Goal: Task Accomplishment & Management: Manage account settings

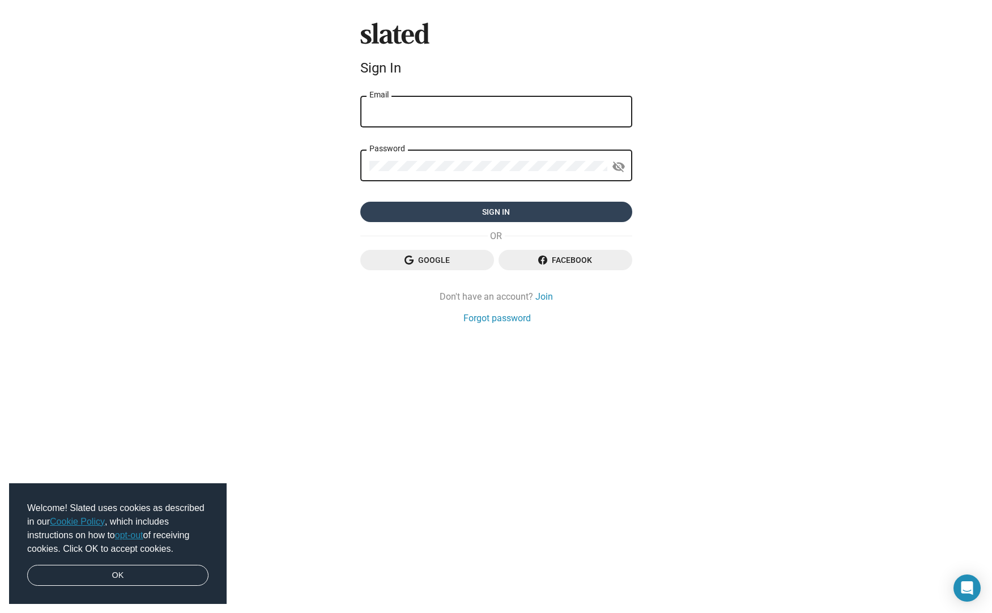
type input "[PERSON_NAME][EMAIL_ADDRESS][DOMAIN_NAME]"
click at [500, 210] on span "Sign in" at bounding box center [496, 212] width 254 height 20
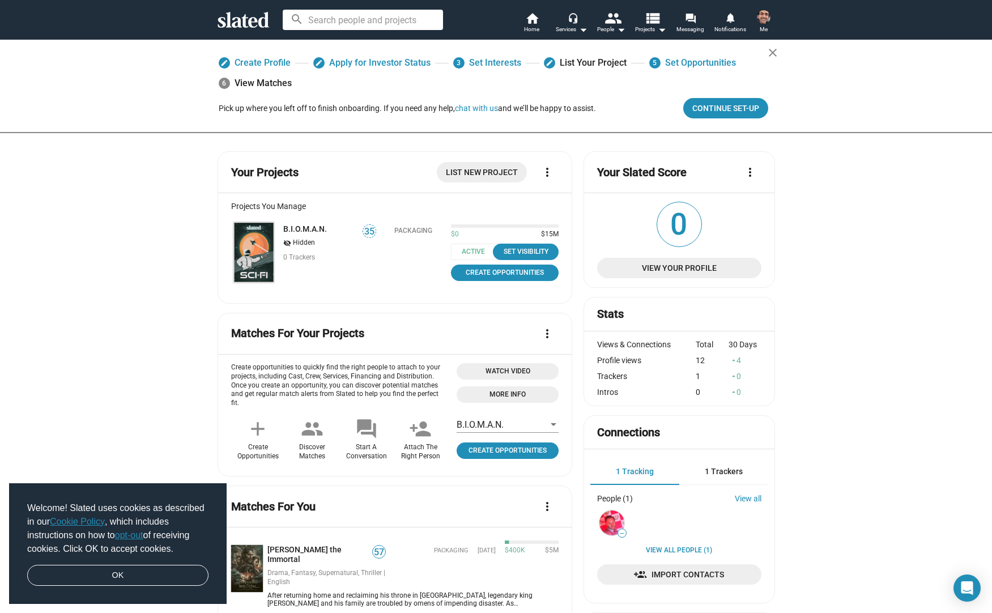
scroll to position [382, 0]
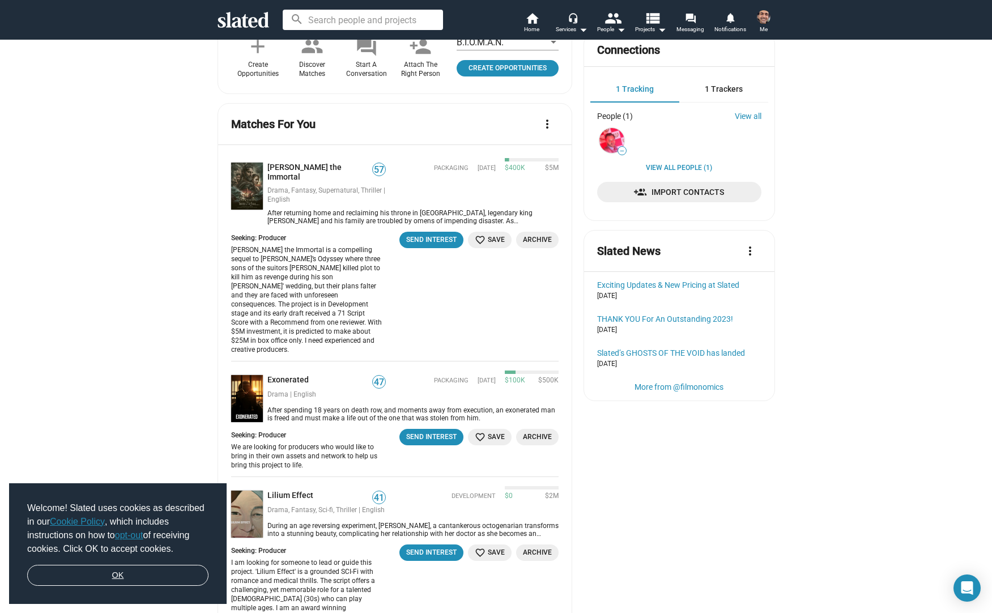
click at [152, 572] on link "OK" at bounding box center [117, 576] width 181 height 22
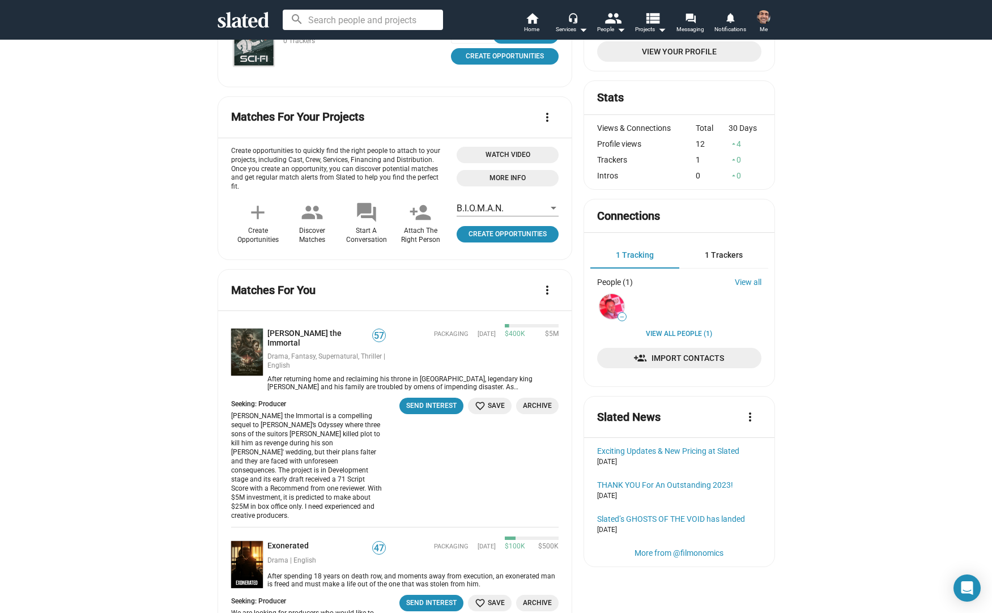
scroll to position [0, 0]
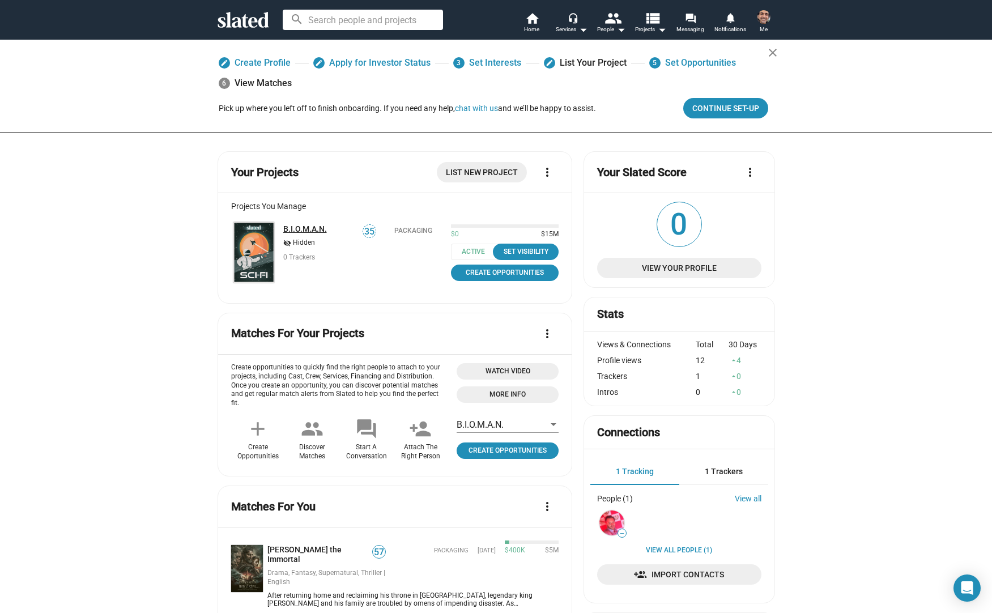
click at [304, 229] on link "B.I.O.M.A.N." at bounding box center [305, 228] width 44 height 9
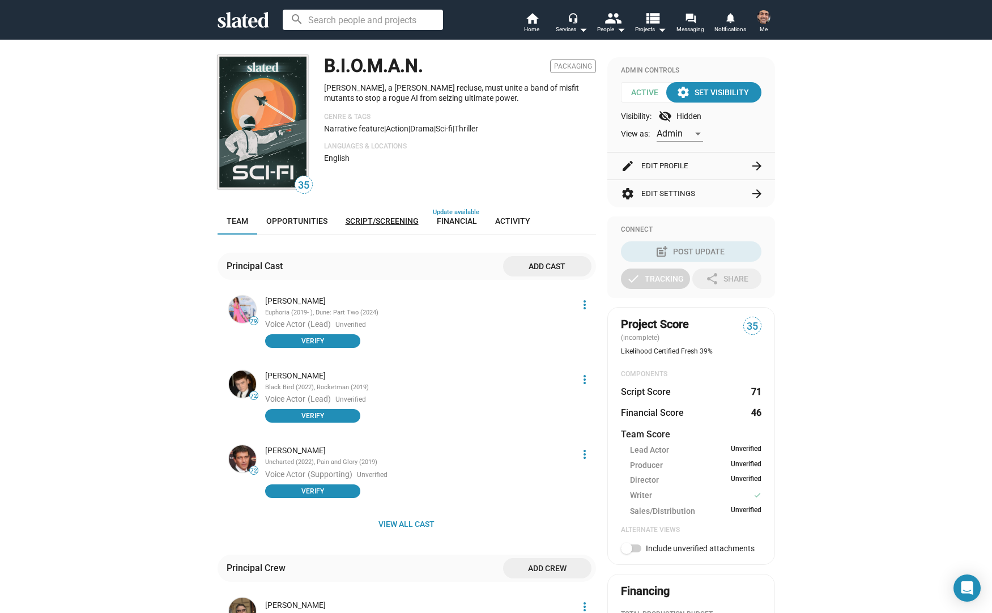
click at [363, 219] on span "Script/Screening" at bounding box center [382, 220] width 73 height 9
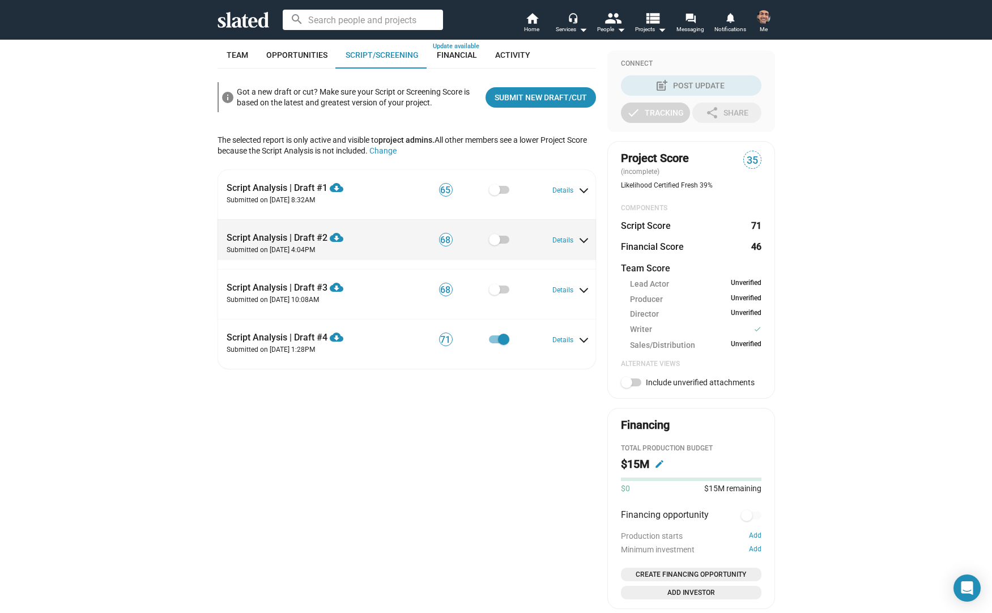
scroll to position [168, 0]
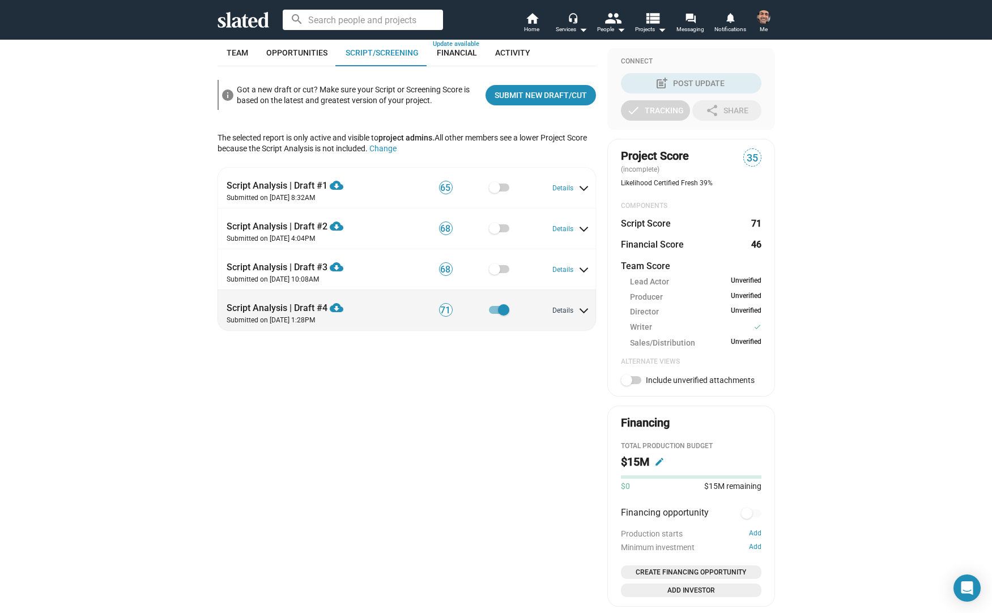
click at [568, 310] on button "Details" at bounding box center [569, 311] width 35 height 9
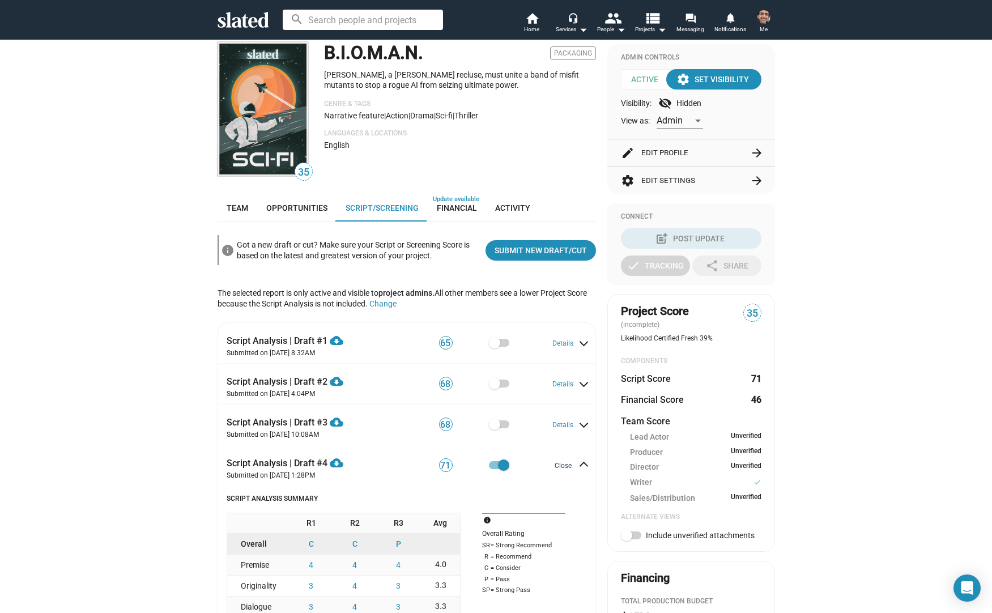
scroll to position [0, 0]
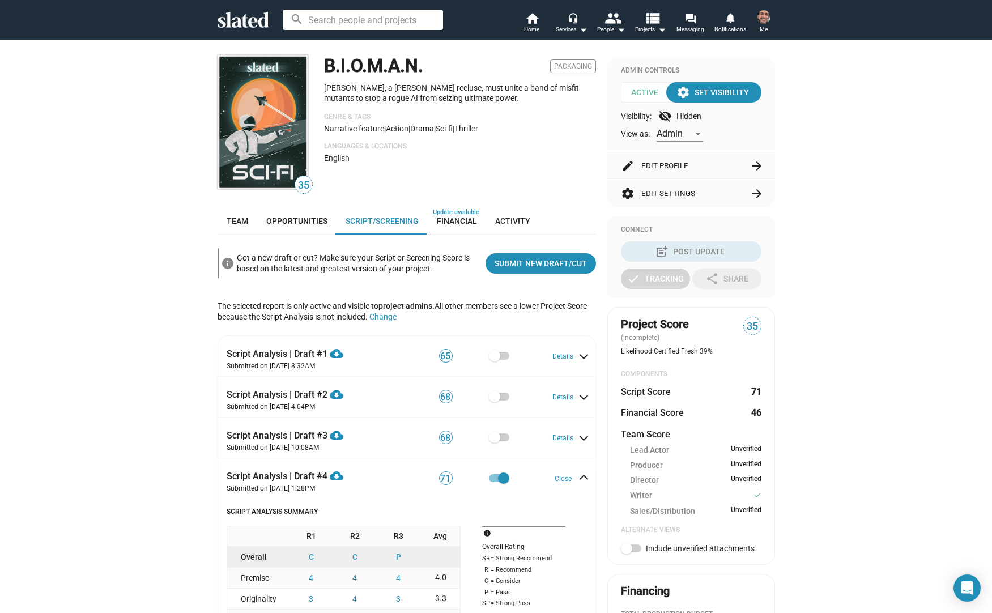
click at [318, 266] on div "Got a new draft or cut? Make sure your Script or Screening Score is based on th…" at bounding box center [357, 262] width 240 height 25
click at [533, 171] on div "B.I.O.M.A.N. Packaging Atem Arden, a young recluse, must unite a band of misfit…" at bounding box center [460, 123] width 272 height 137
click at [670, 292] on div at bounding box center [496, 306] width 992 height 613
click at [729, 280] on div at bounding box center [496, 306] width 992 height 613
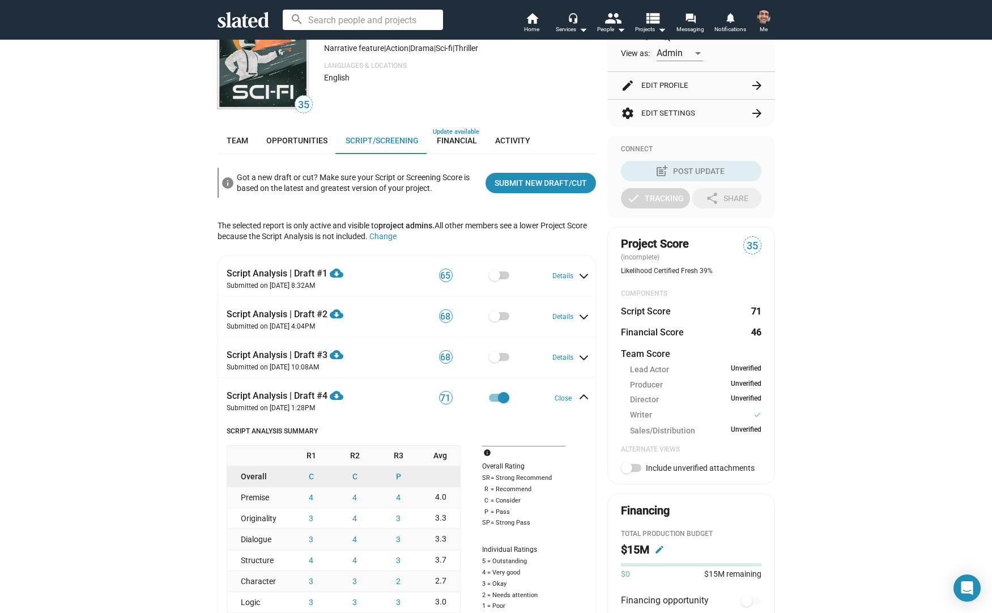
scroll to position [100, 0]
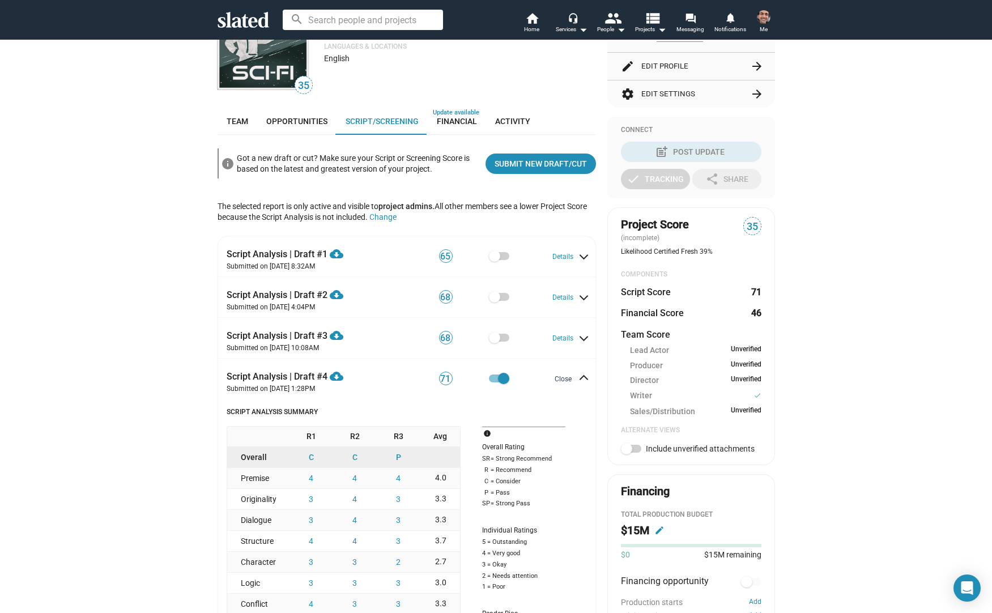
click at [578, 379] on button "Close" at bounding box center [570, 379] width 31 height 9
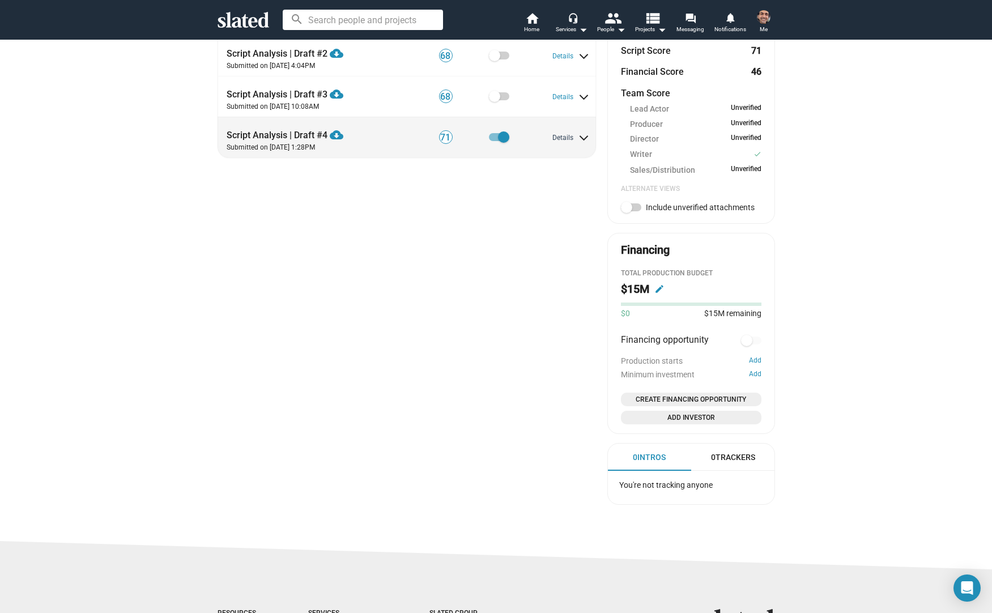
scroll to position [178, 0]
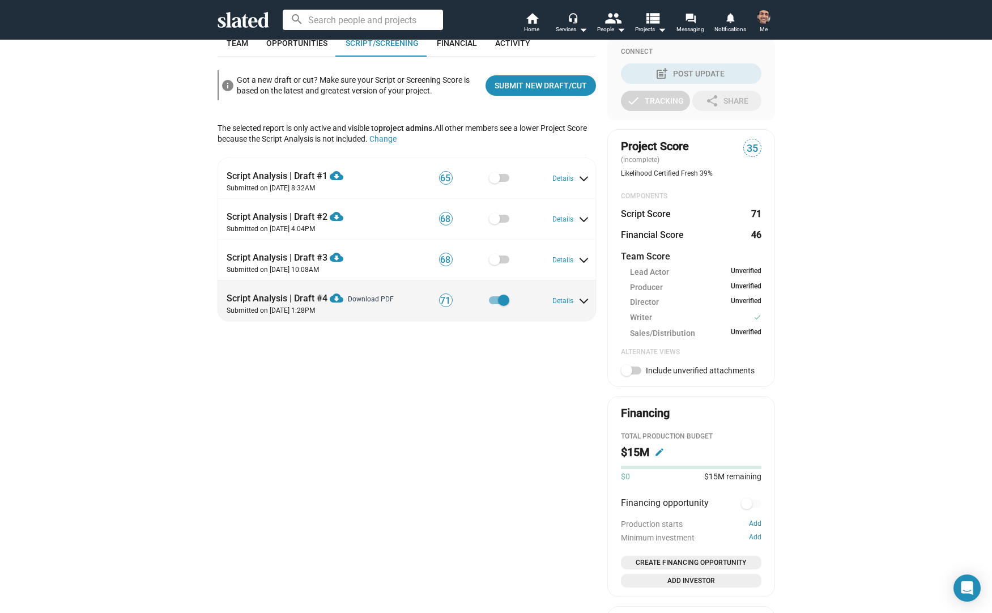
click at [336, 297] on mat-icon "cloud_download" at bounding box center [337, 298] width 14 height 14
click at [582, 298] on span at bounding box center [584, 298] width 6 height 10
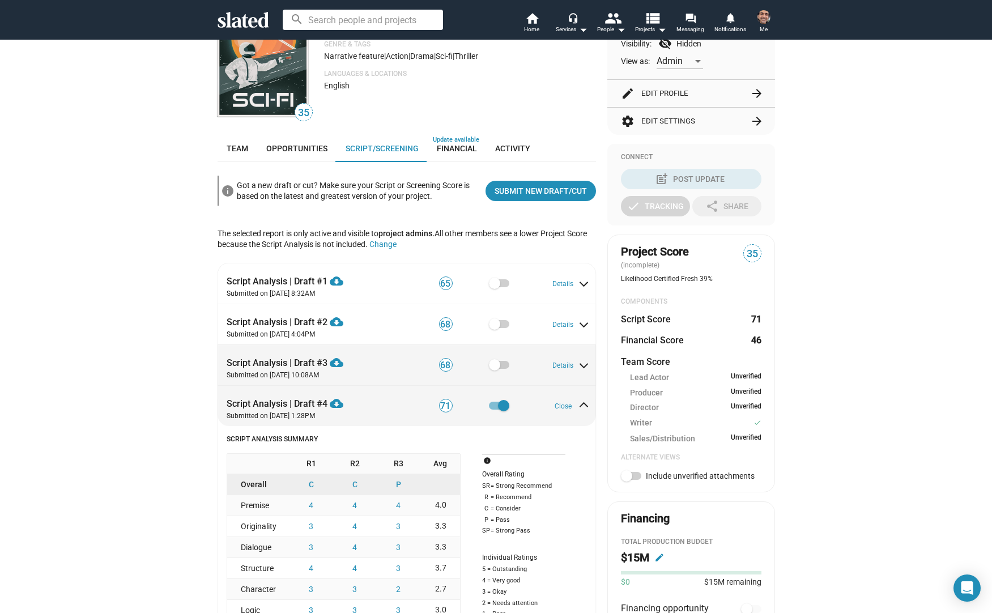
scroll to position [73, 0]
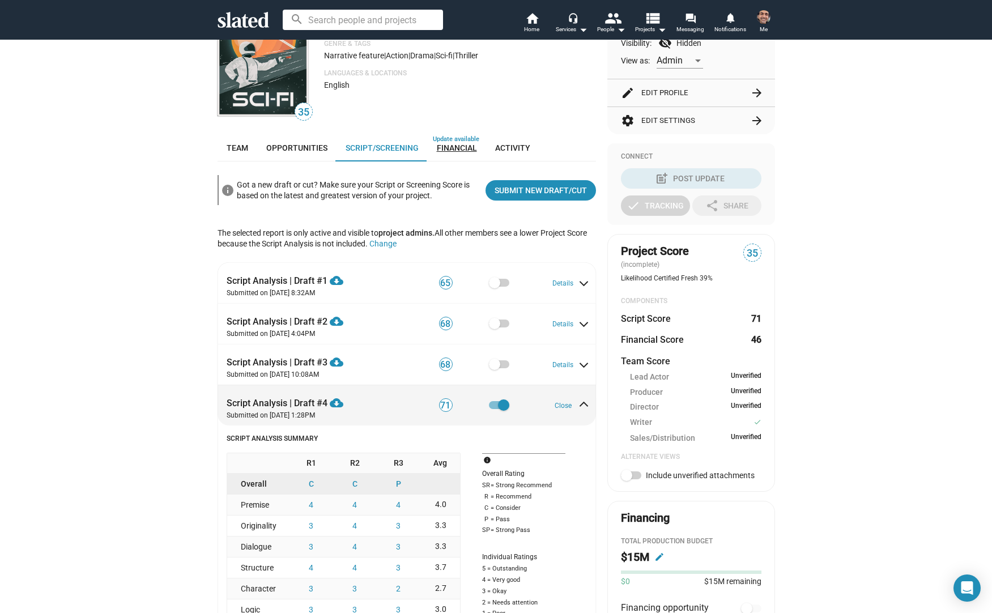
click at [441, 144] on span "Financial" at bounding box center [457, 147] width 40 height 9
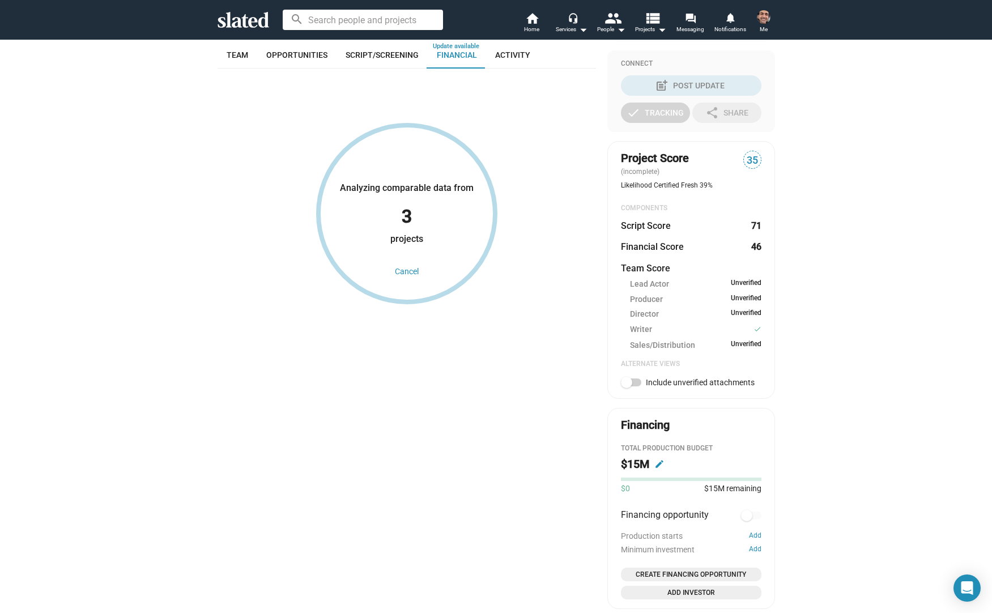
scroll to position [168, 0]
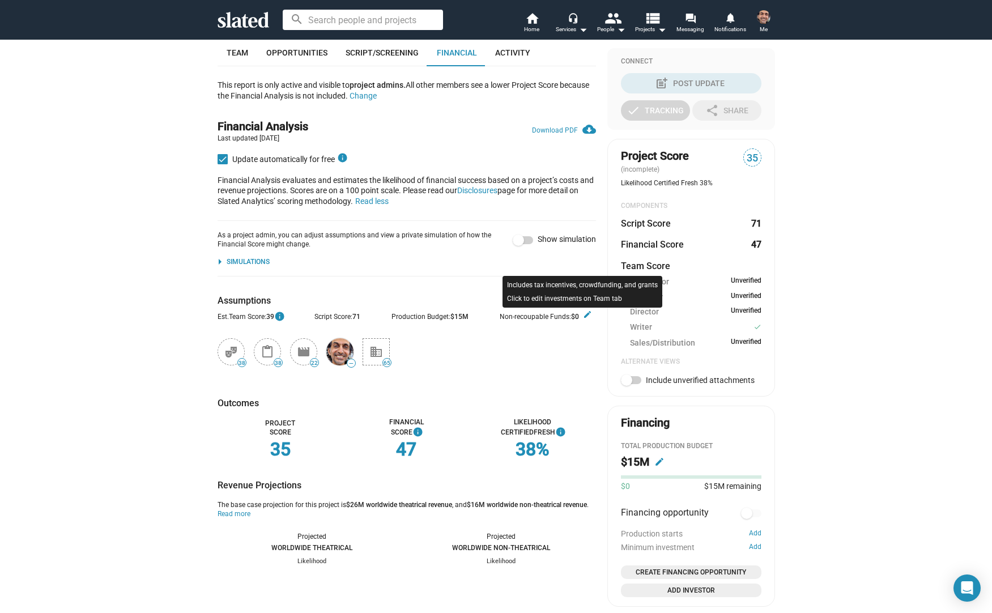
click at [583, 318] on mat-icon "edit" at bounding box center [587, 314] width 9 height 9
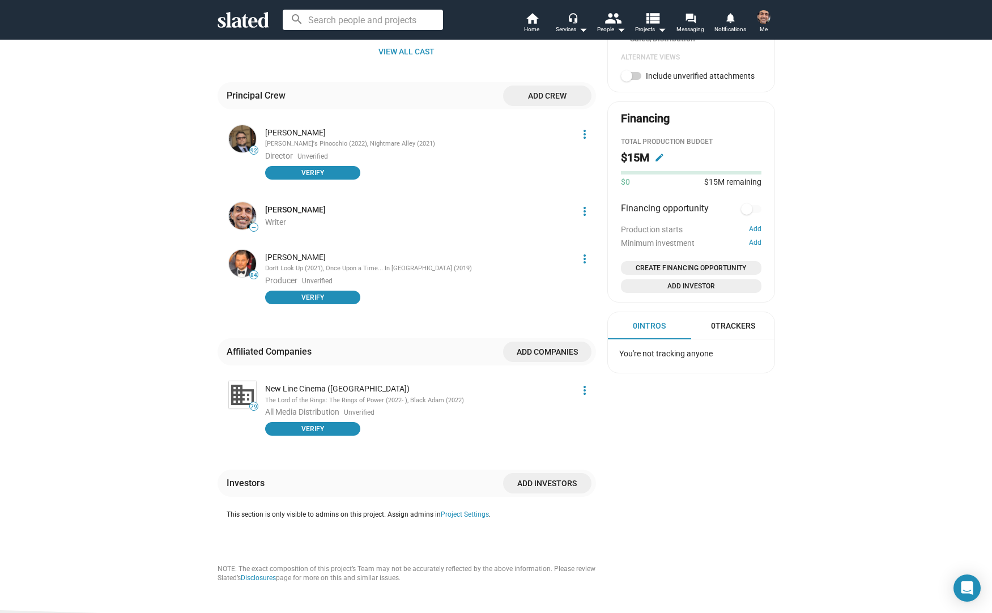
scroll to position [371, 0]
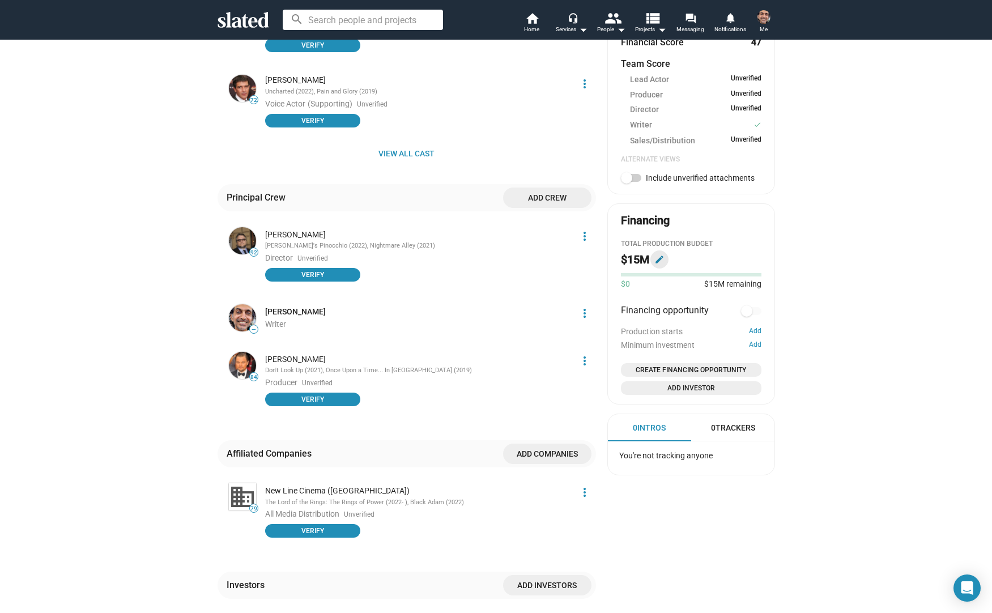
click at [657, 258] on mat-icon "edit" at bounding box center [659, 259] width 10 height 10
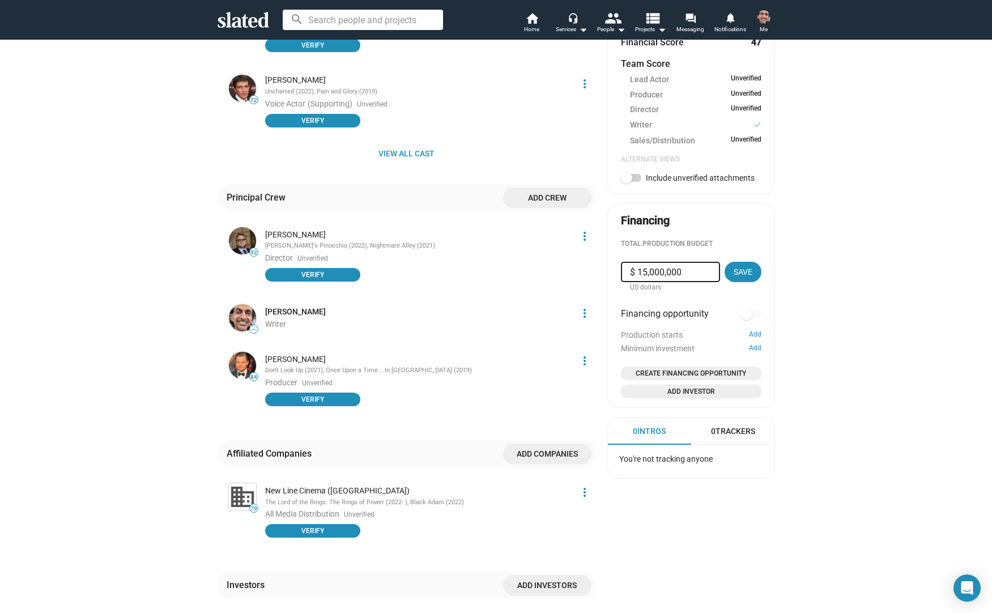
click at [847, 294] on div "35 B.I.O.M.A.N. Packaging Atem Arden, a young recluse, must unite a band of mis…" at bounding box center [496, 191] width 992 height 1044
click at [726, 372] on span "Create Financing Opportunity" at bounding box center [691, 373] width 131 height 11
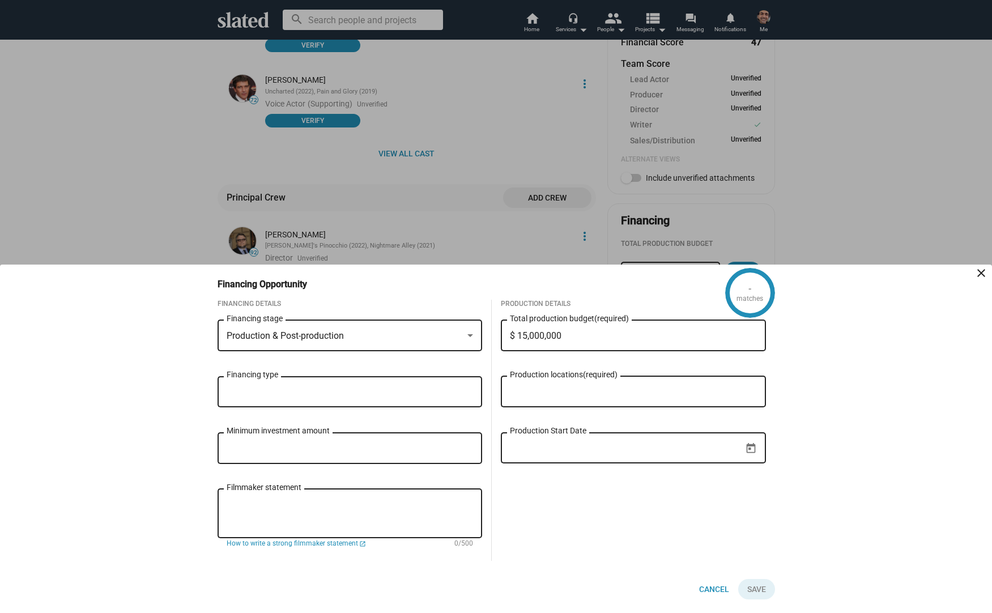
click at [853, 347] on div "- matches Financing Opportunity close Financing Details Production & Post-produ…" at bounding box center [496, 439] width 992 height 348
click at [980, 271] on mat-icon "close" at bounding box center [982, 273] width 14 height 14
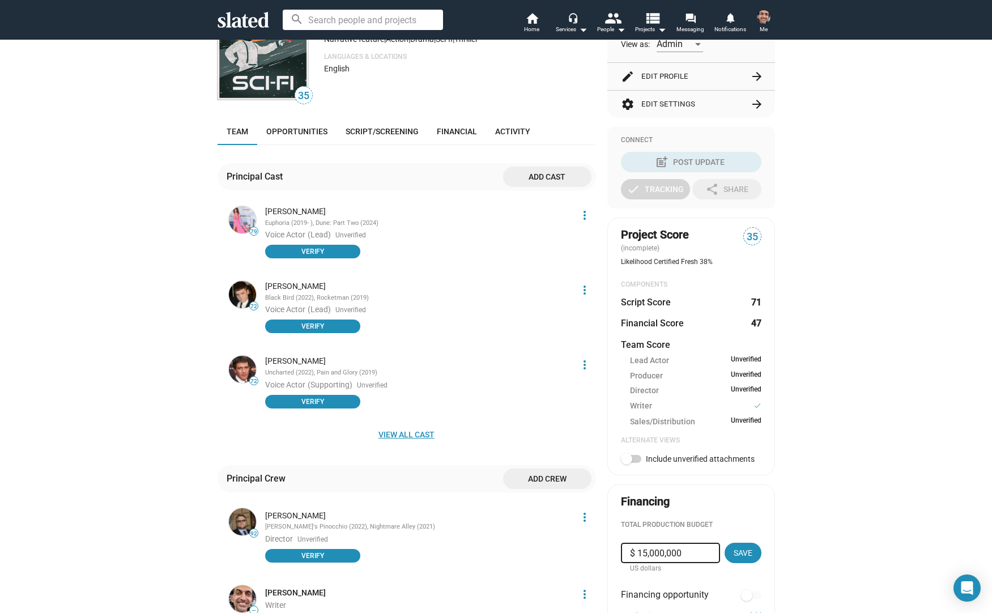
scroll to position [0, 0]
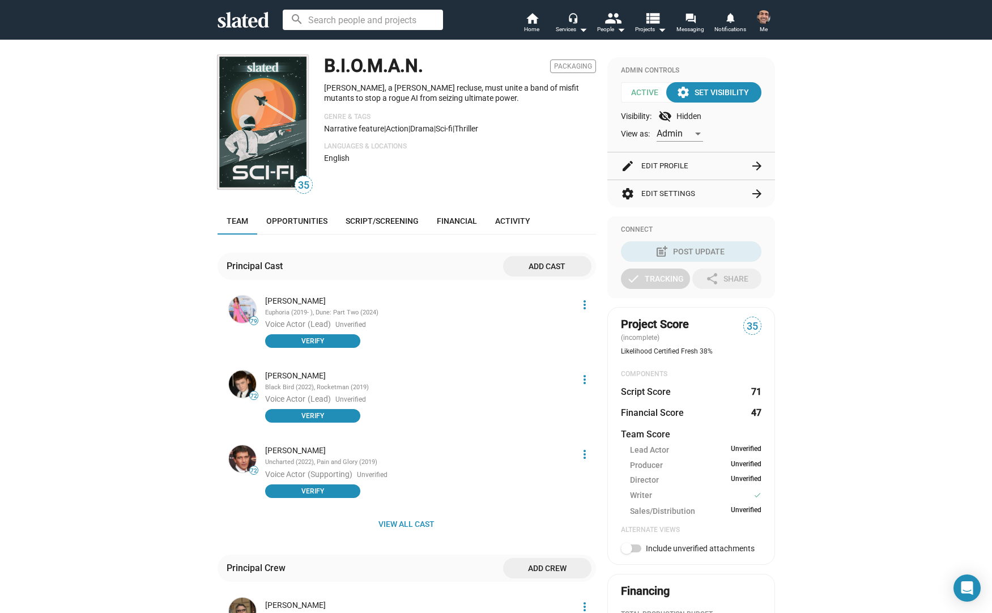
click at [440, 206] on div "35 B.I.O.M.A.N. Packaging Atem Arden, a young recluse, must unite a band of mis…" at bounding box center [407, 556] width 378 height 998
click at [441, 219] on span "Financial" at bounding box center [457, 220] width 40 height 9
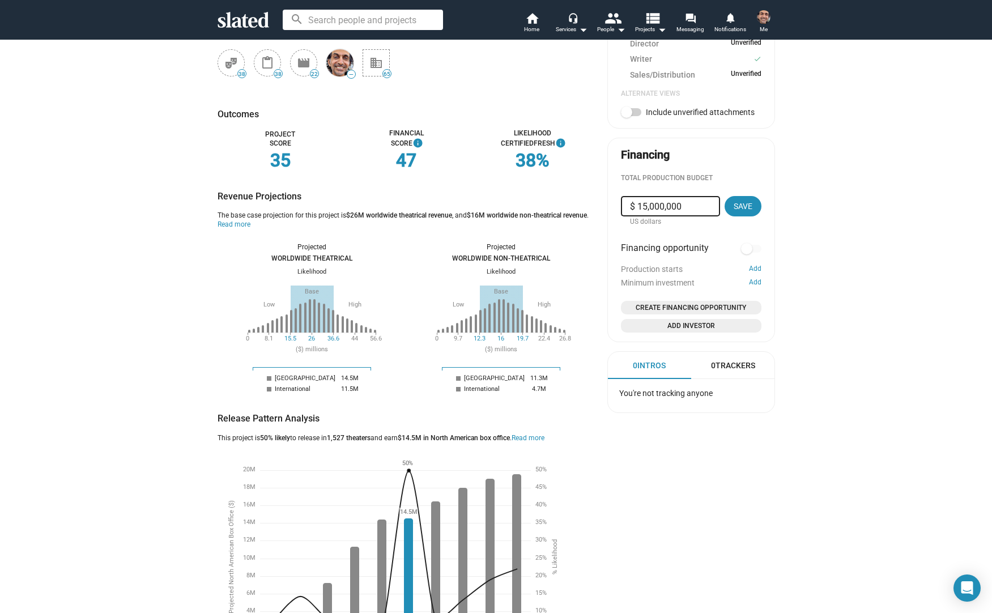
scroll to position [173, 0]
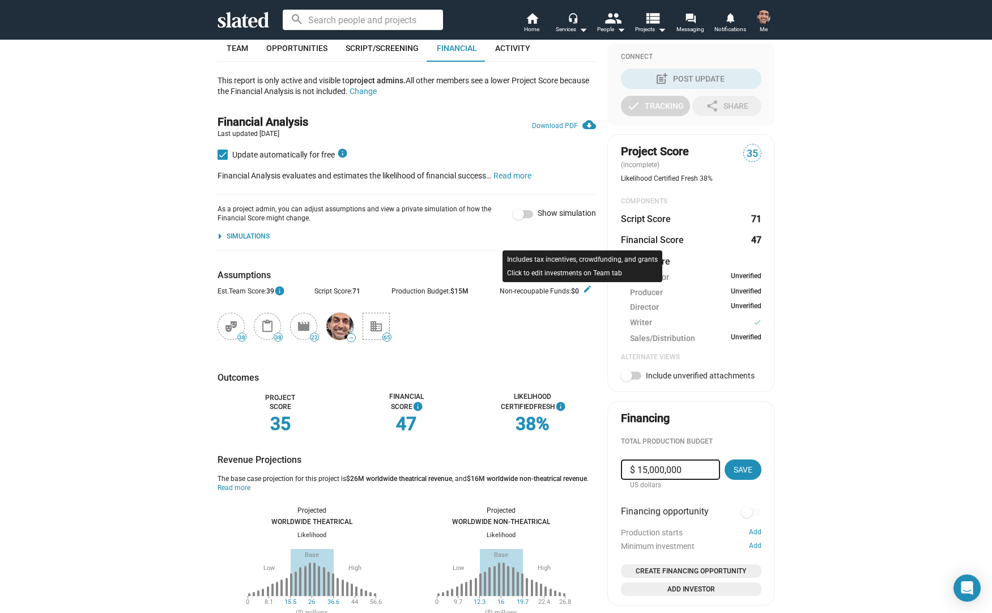
click at [585, 291] on mat-icon "edit" at bounding box center [587, 288] width 9 height 9
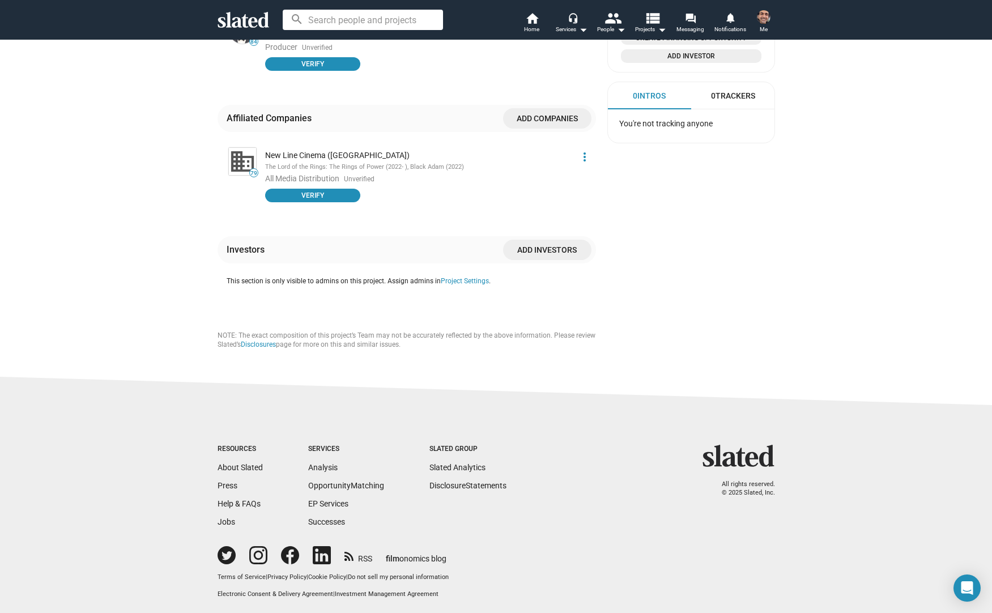
scroll to position [708, 0]
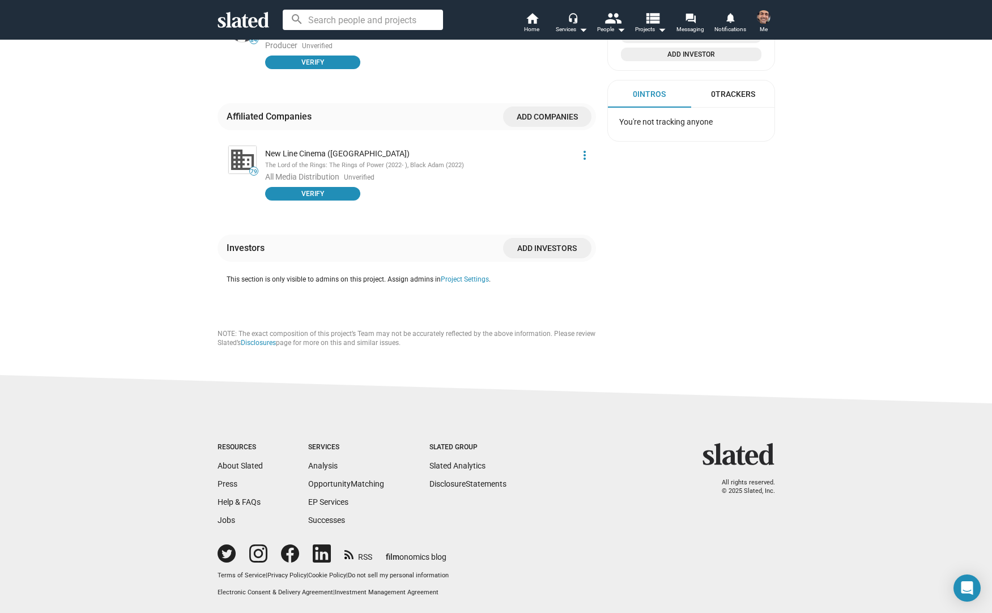
click at [578, 159] on mat-icon "more_vert" at bounding box center [585, 155] width 14 height 14
click at [560, 194] on button "Edit" at bounding box center [560, 198] width 64 height 18
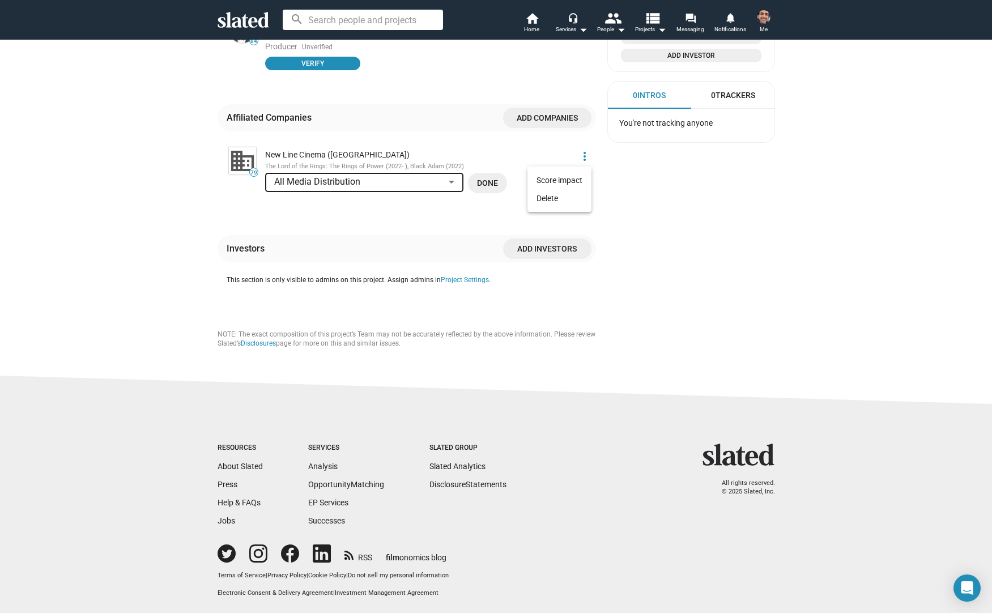
scroll to position [707, 0]
click at [497, 181] on button "Done" at bounding box center [487, 183] width 39 height 20
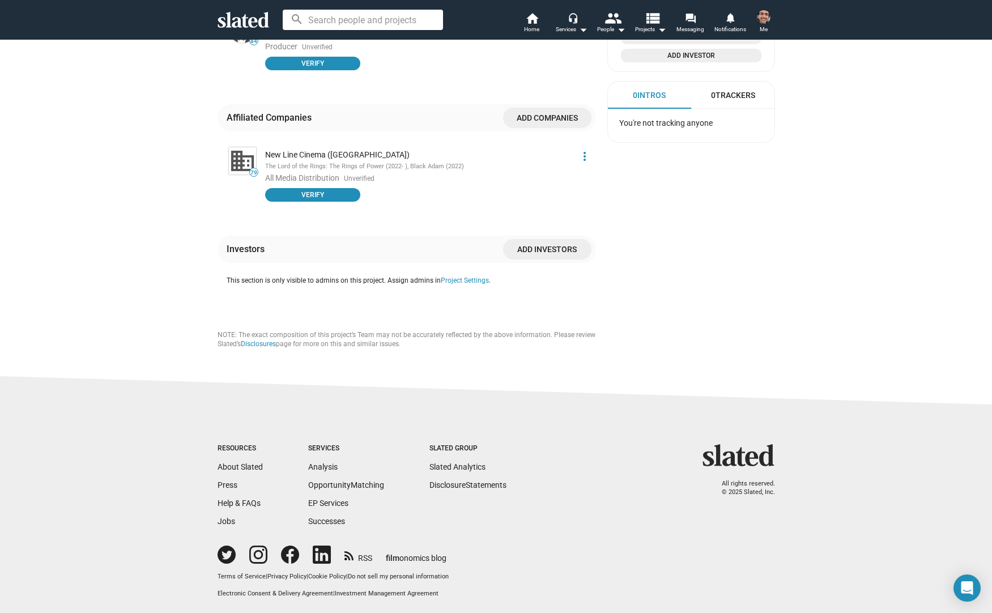
click at [580, 154] on mat-icon "more_vert" at bounding box center [585, 157] width 14 height 14
click at [572, 176] on button "Score impact" at bounding box center [560, 181] width 64 height 18
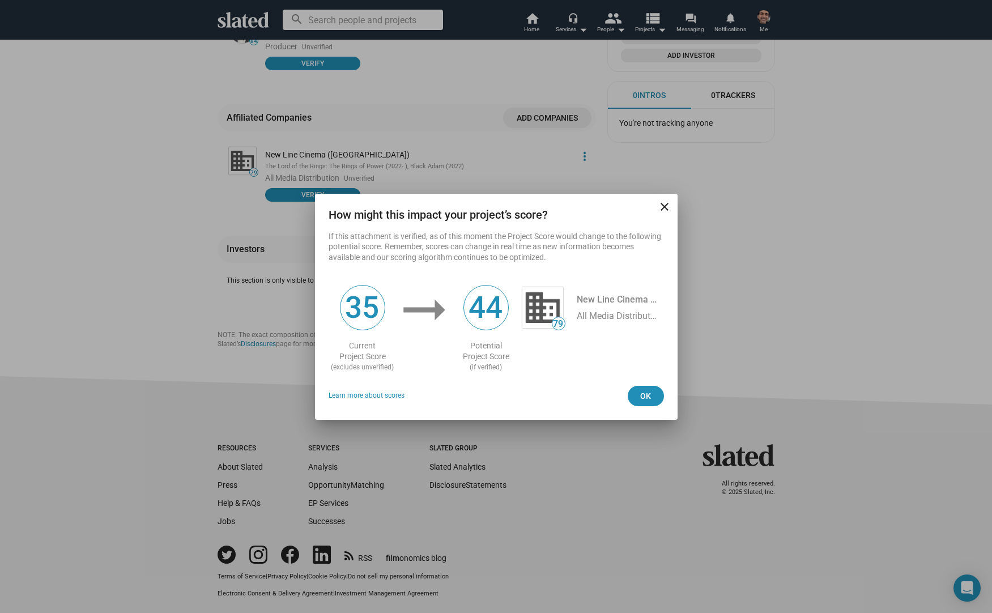
drag, startPoint x: 348, startPoint y: 344, endPoint x: 505, endPoint y: 356, distance: 158.0
click at [505, 356] on div "35 Current Project Score (excludes unverified) arrow_right_alt 44 Potential Pro…" at bounding box center [496, 325] width 335 height 91
click at [510, 356] on div "44 Potential Project Score (if verified) 79 New Line Cinema (us) All Media Dist…" at bounding box center [486, 328] width 68 height 87
click at [665, 207] on mat-icon "close" at bounding box center [665, 207] width 14 height 14
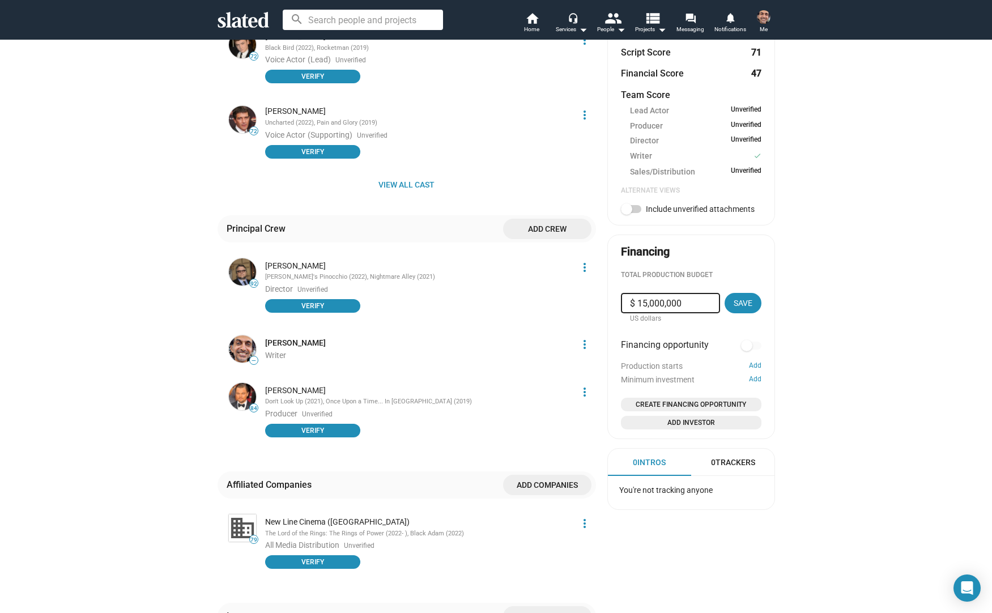
scroll to position [337, 0]
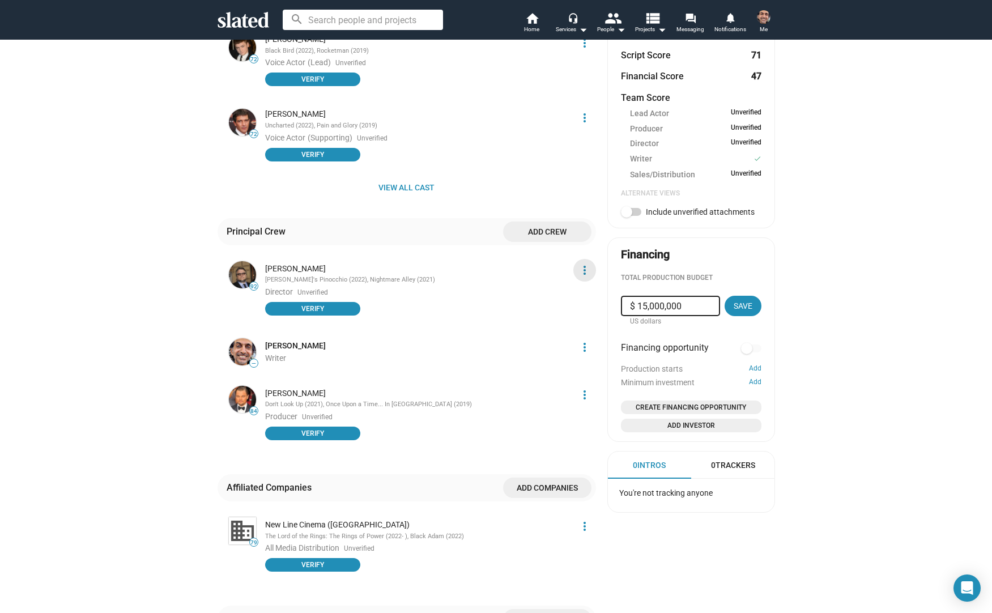
click at [580, 269] on mat-icon "more_vert" at bounding box center [585, 270] width 14 height 14
click at [563, 293] on button "Score impact" at bounding box center [560, 295] width 64 height 18
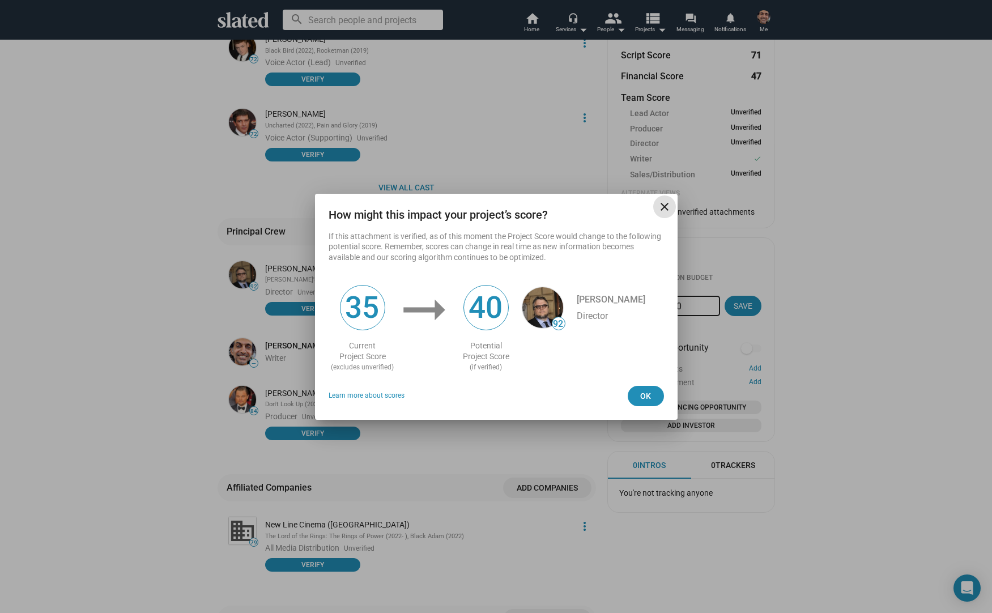
click at [665, 204] on mat-icon "close" at bounding box center [665, 207] width 14 height 14
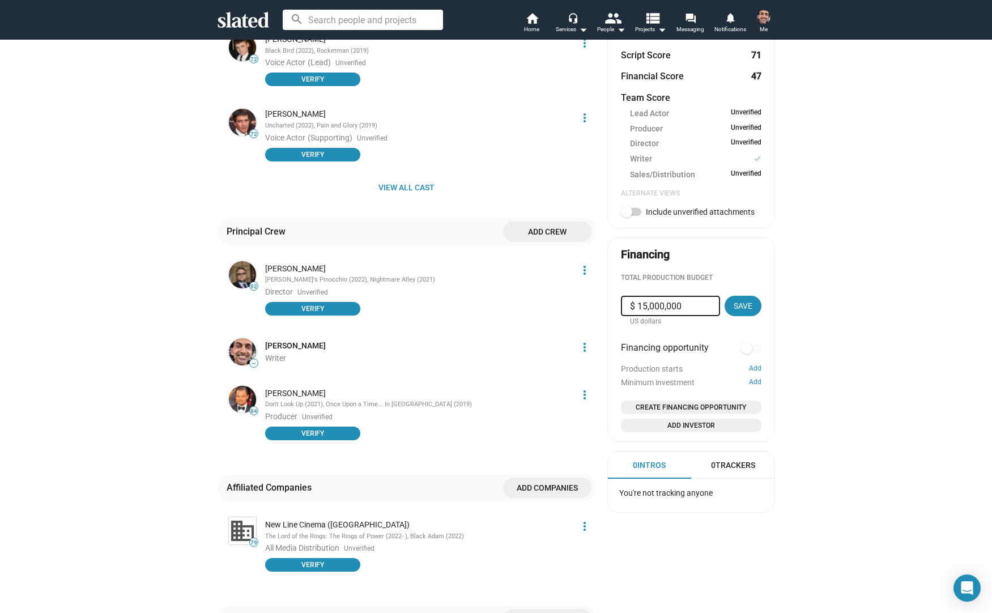
click at [579, 389] on mat-icon "more_vert" at bounding box center [585, 395] width 14 height 14
click at [569, 416] on button "Score impact" at bounding box center [560, 420] width 64 height 18
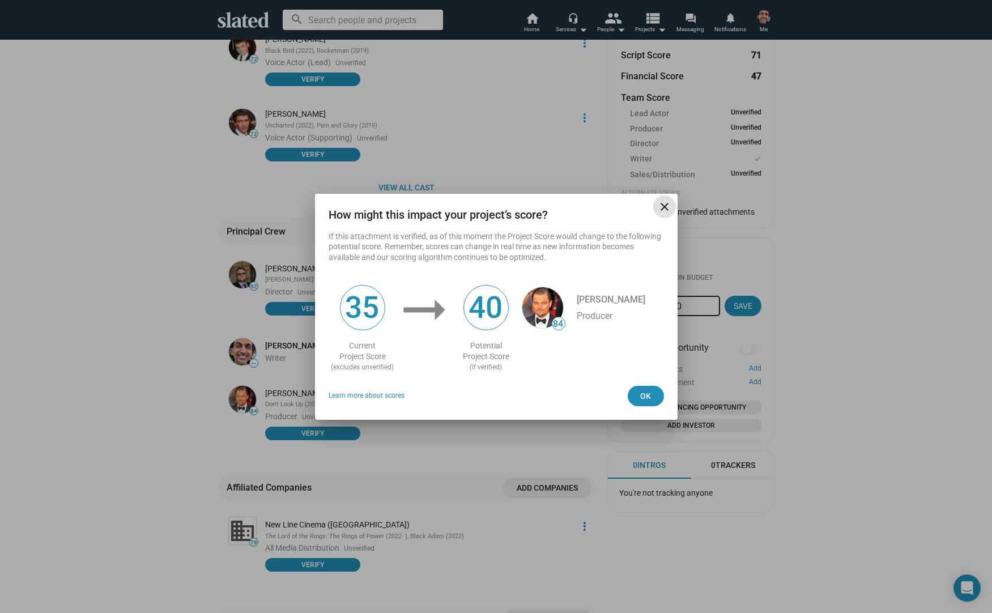
click at [664, 206] on mat-icon "close" at bounding box center [665, 207] width 14 height 14
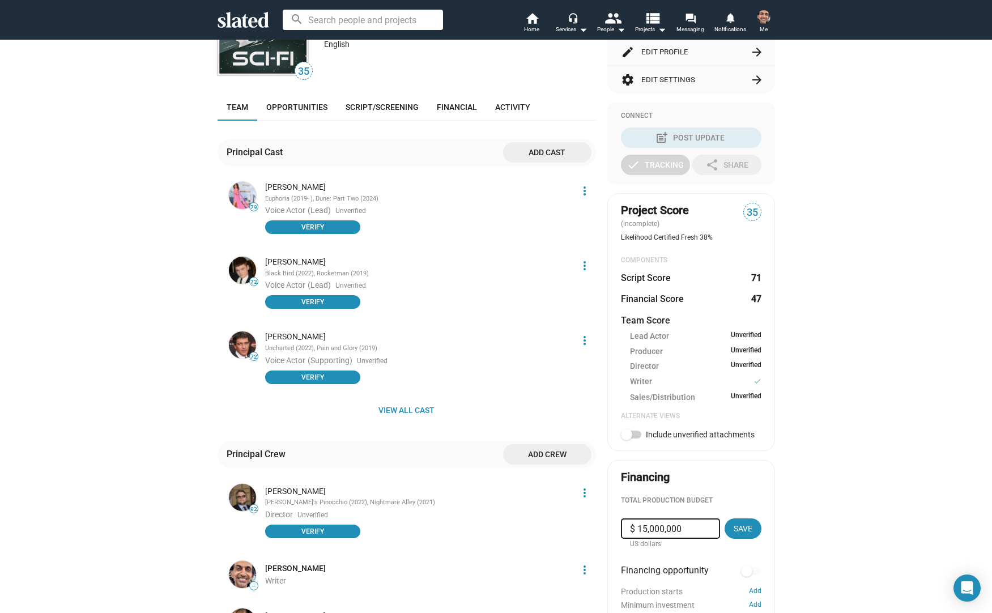
scroll to position [0, 0]
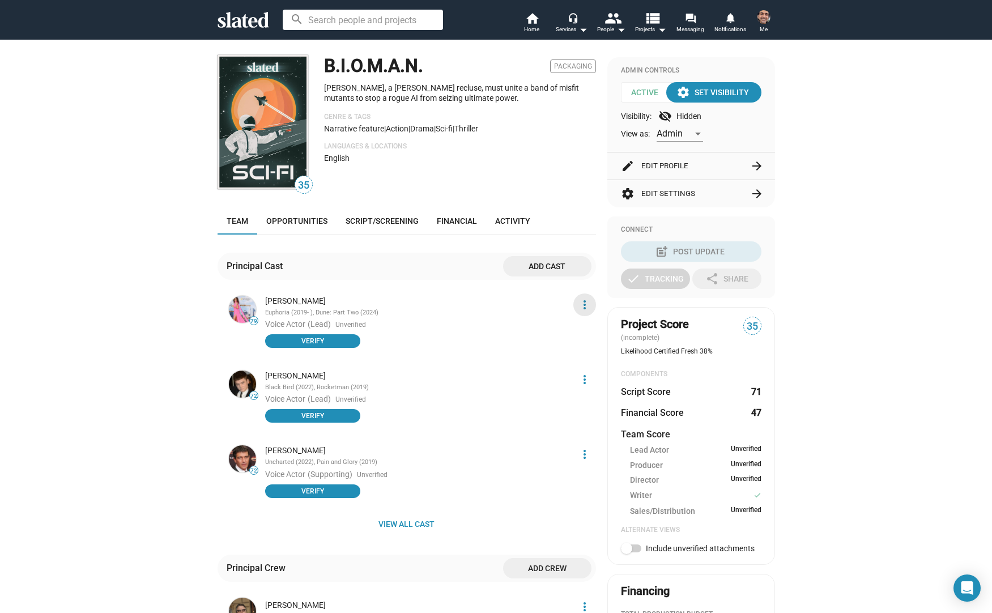
click at [580, 299] on mat-icon "more_vert" at bounding box center [585, 305] width 14 height 14
click at [562, 333] on button "Score impact" at bounding box center [560, 330] width 64 height 18
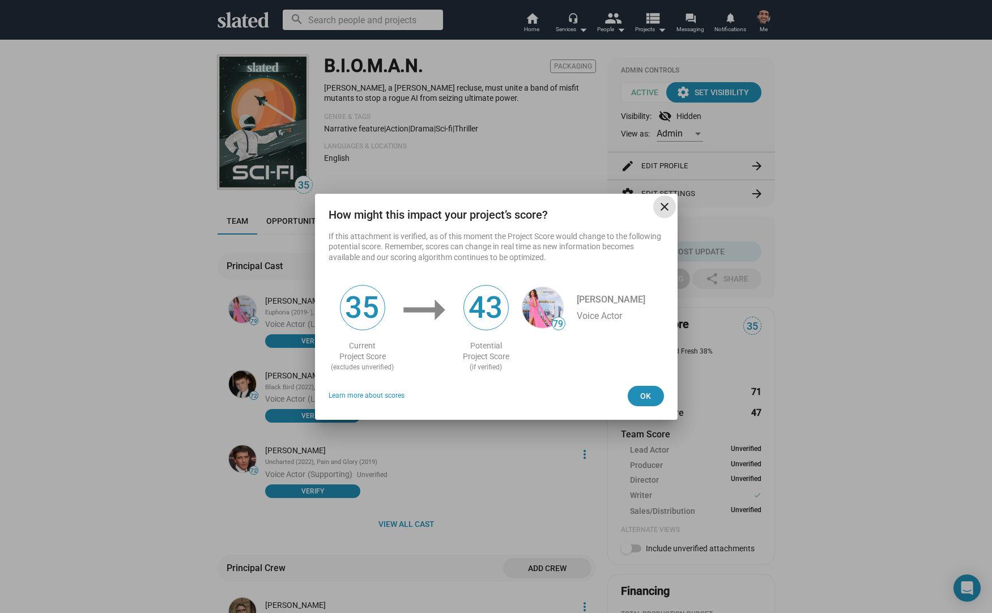
click at [660, 210] on mat-icon "close" at bounding box center [665, 207] width 14 height 14
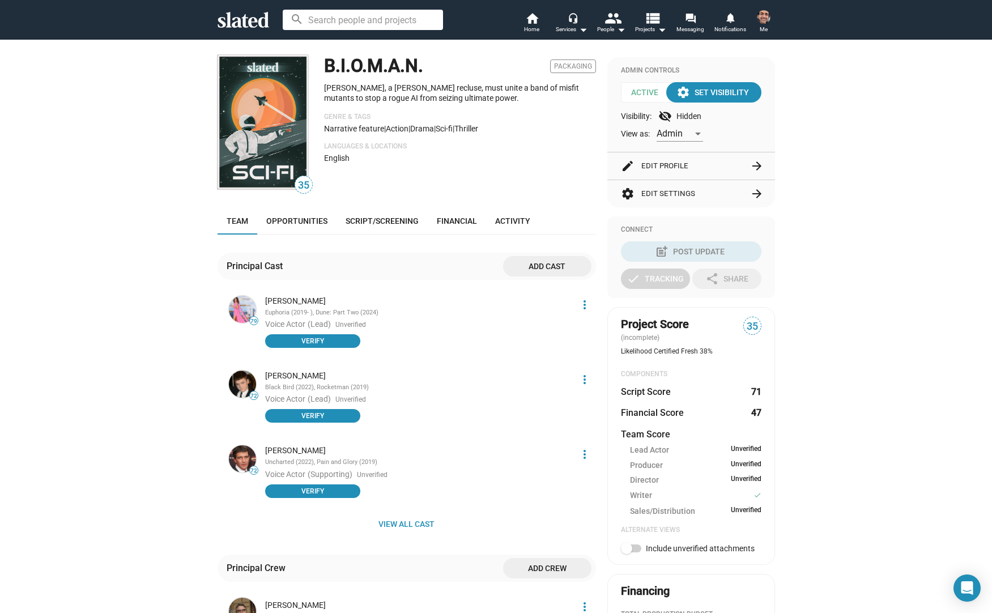
click at [573, 304] on span "more_vert" at bounding box center [584, 305] width 23 height 14
click at [555, 344] on button "Edit" at bounding box center [560, 348] width 64 height 18
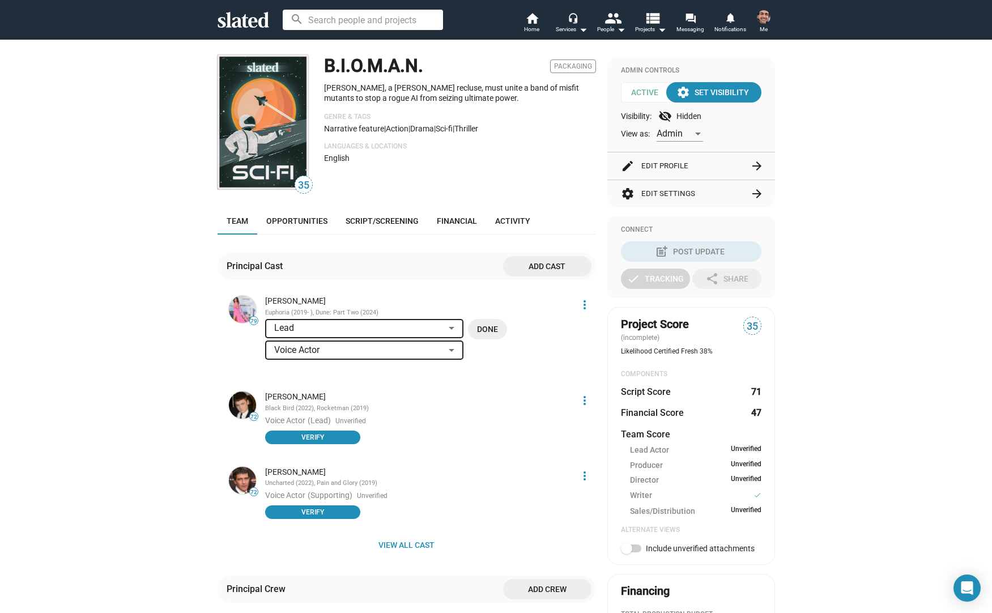
click at [412, 392] on div "[PERSON_NAME]" at bounding box center [418, 397] width 306 height 11
click at [479, 328] on span "Done" at bounding box center [487, 329] width 21 height 20
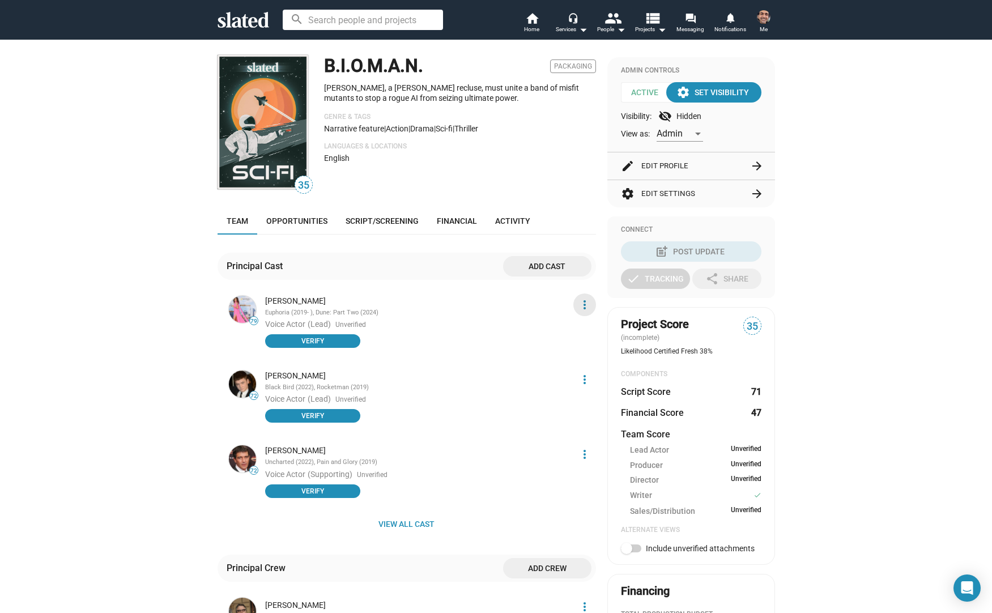
click at [578, 300] on mat-icon "more_vert" at bounding box center [585, 305] width 14 height 14
click at [554, 361] on button "Delete" at bounding box center [560, 366] width 64 height 18
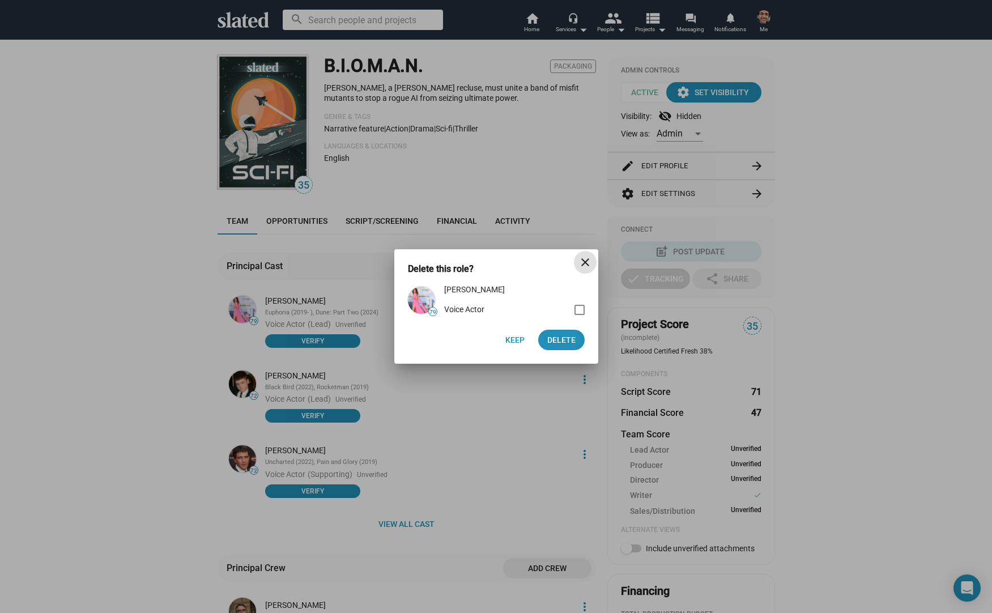
click at [583, 261] on mat-icon "close" at bounding box center [585, 263] width 14 height 14
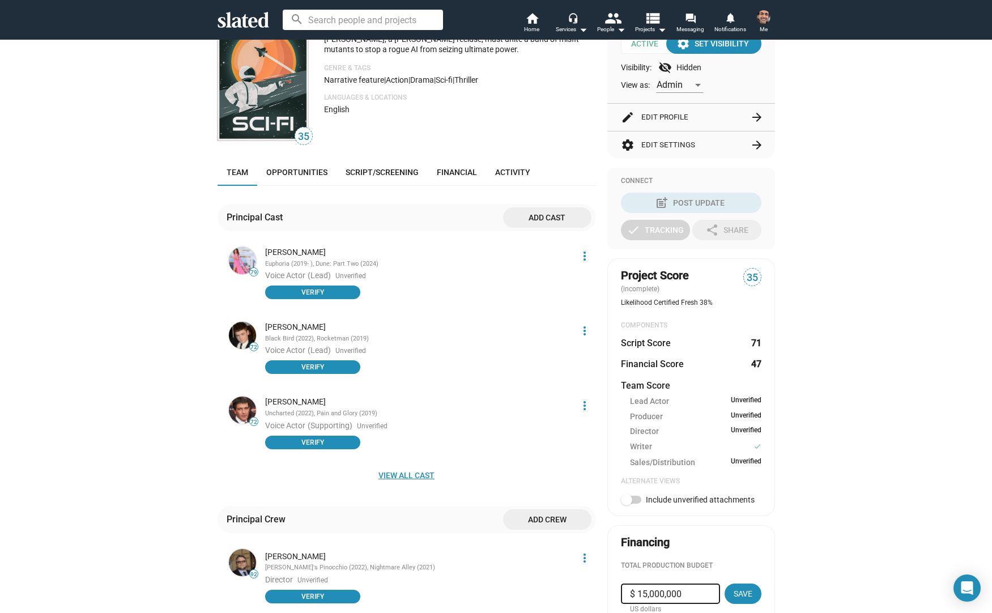
scroll to position [122, 0]
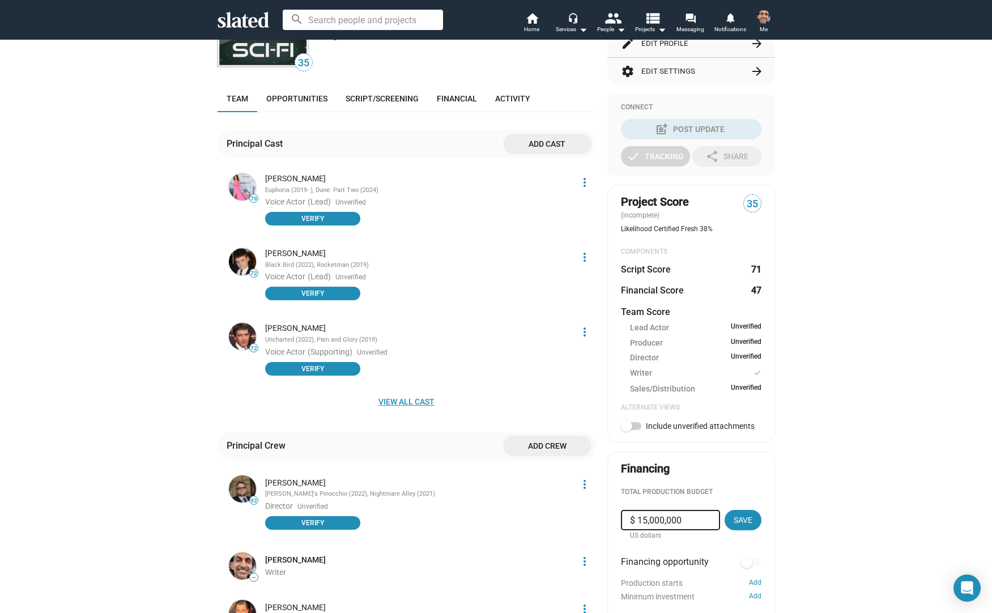
click at [407, 401] on span "View all cast" at bounding box center [407, 402] width 360 height 20
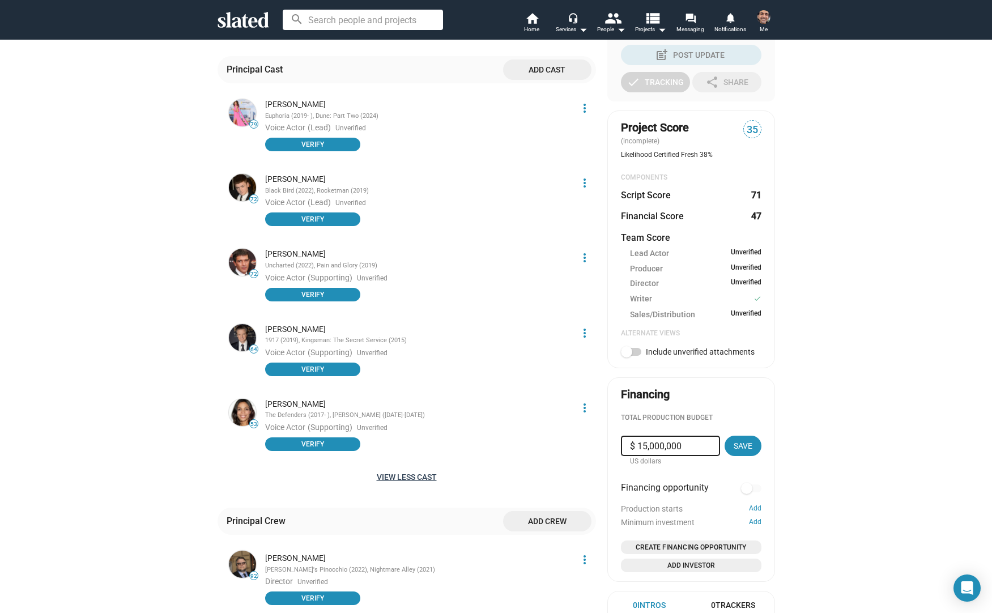
scroll to position [301, 0]
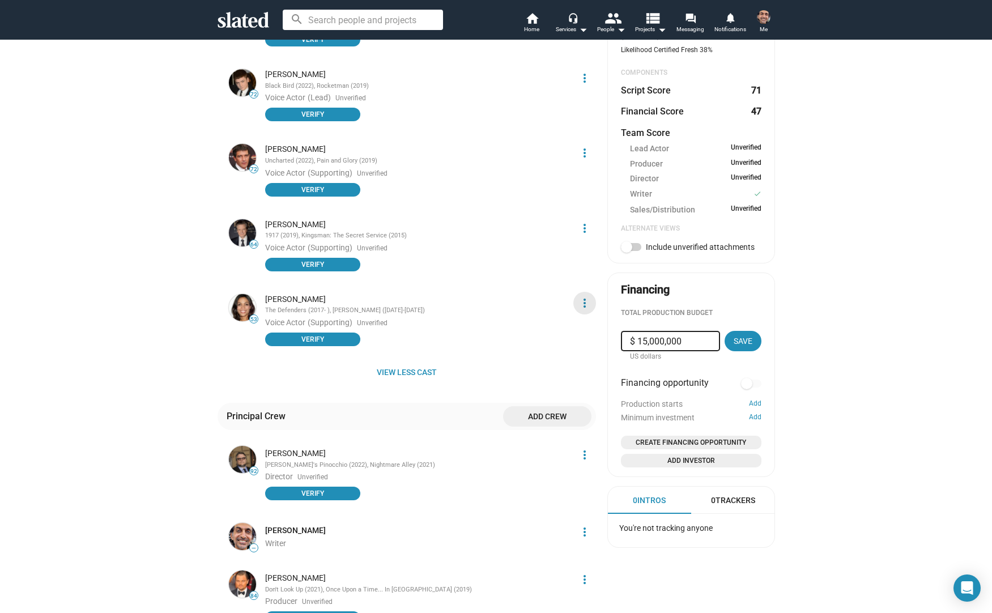
click at [580, 301] on mat-icon "more_vert" at bounding box center [585, 303] width 14 height 14
click at [541, 358] on button "Delete" at bounding box center [560, 364] width 64 height 18
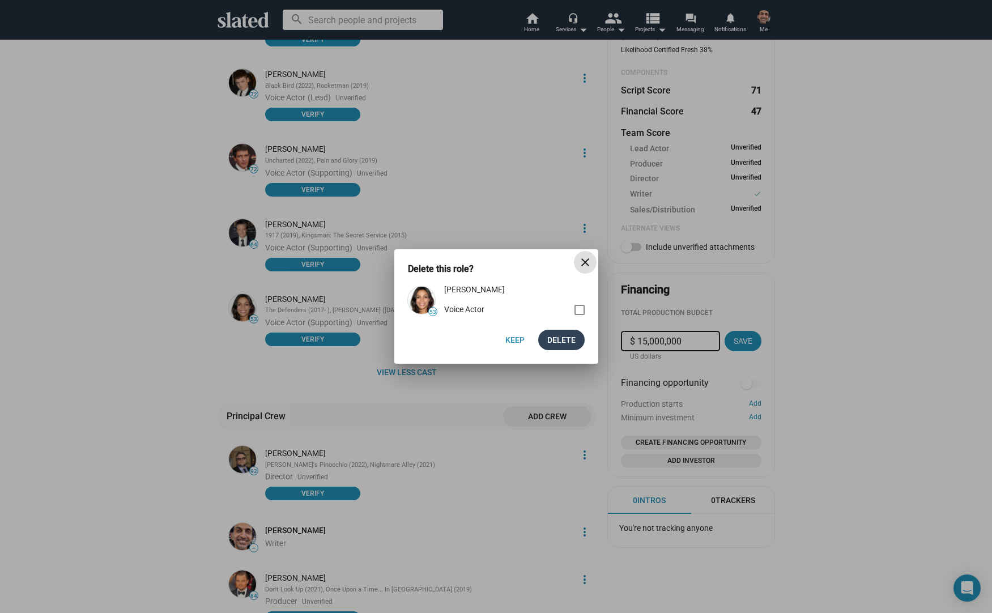
click at [564, 342] on span "Delete" at bounding box center [561, 340] width 28 height 20
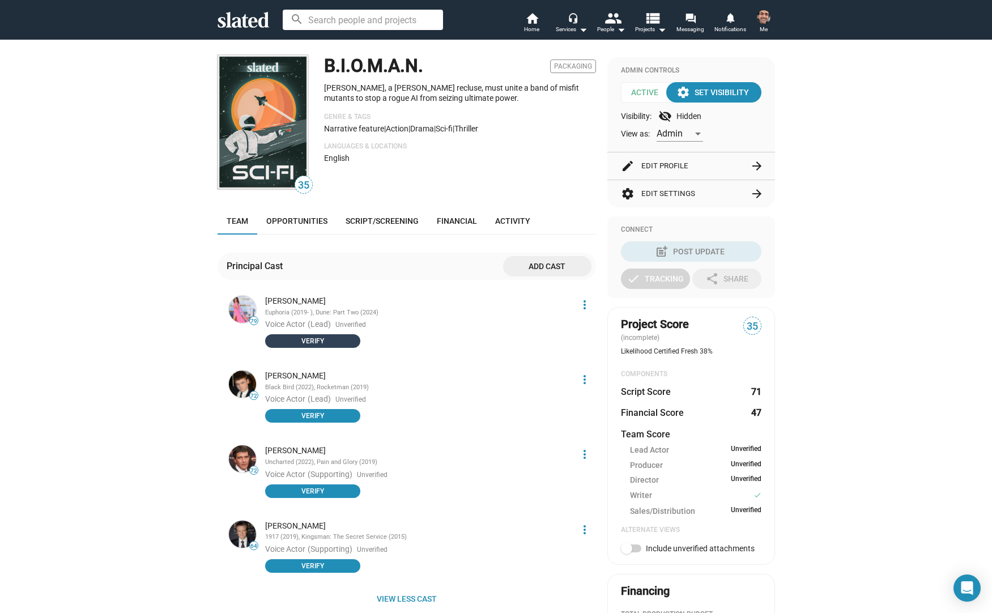
scroll to position [2, 0]
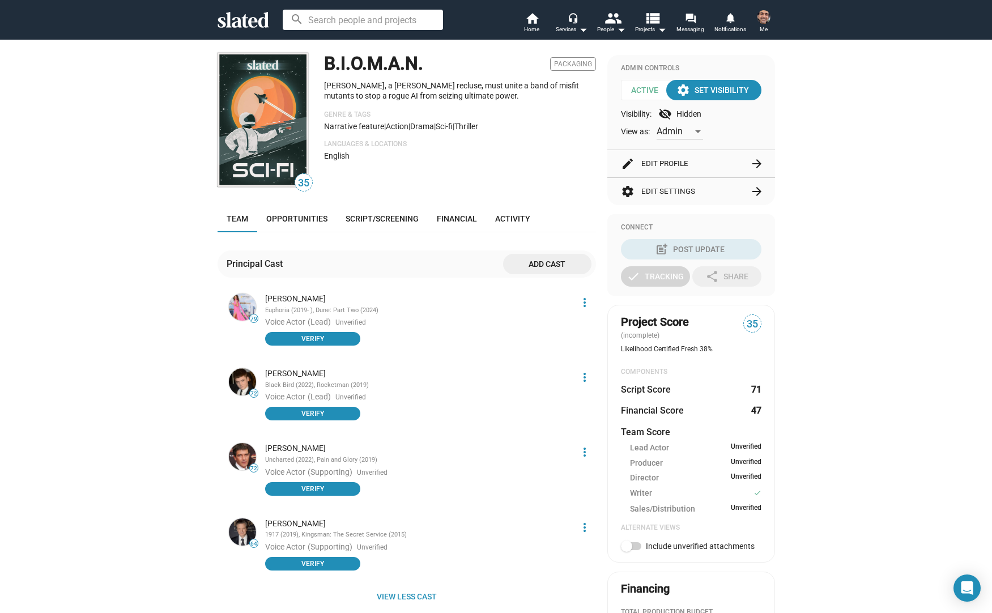
click at [591, 300] on span "more_vert" at bounding box center [584, 303] width 23 height 14
click at [539, 364] on button "Delete" at bounding box center [560, 364] width 64 height 18
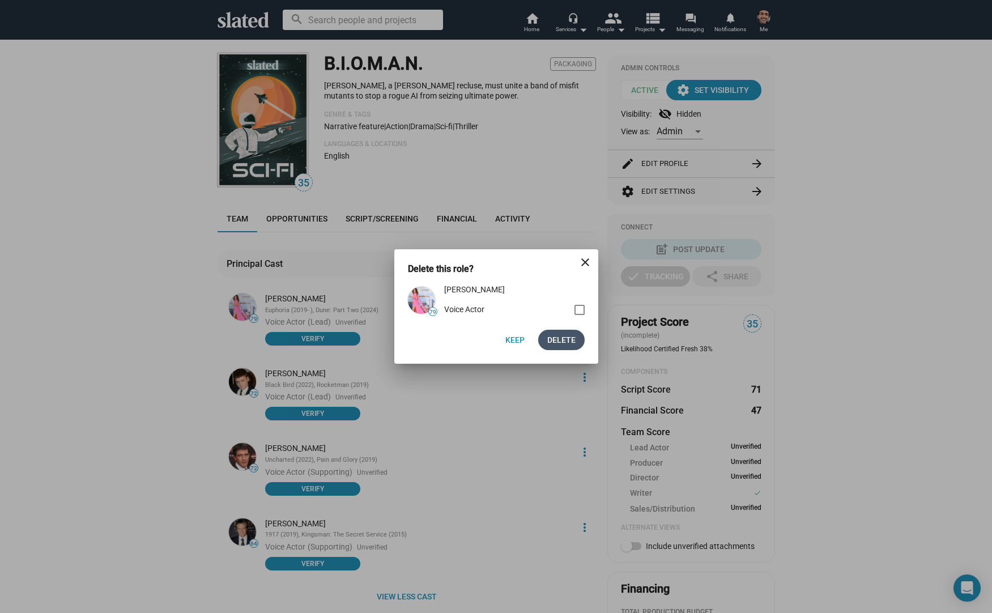
click at [566, 344] on span "Delete" at bounding box center [561, 340] width 28 height 20
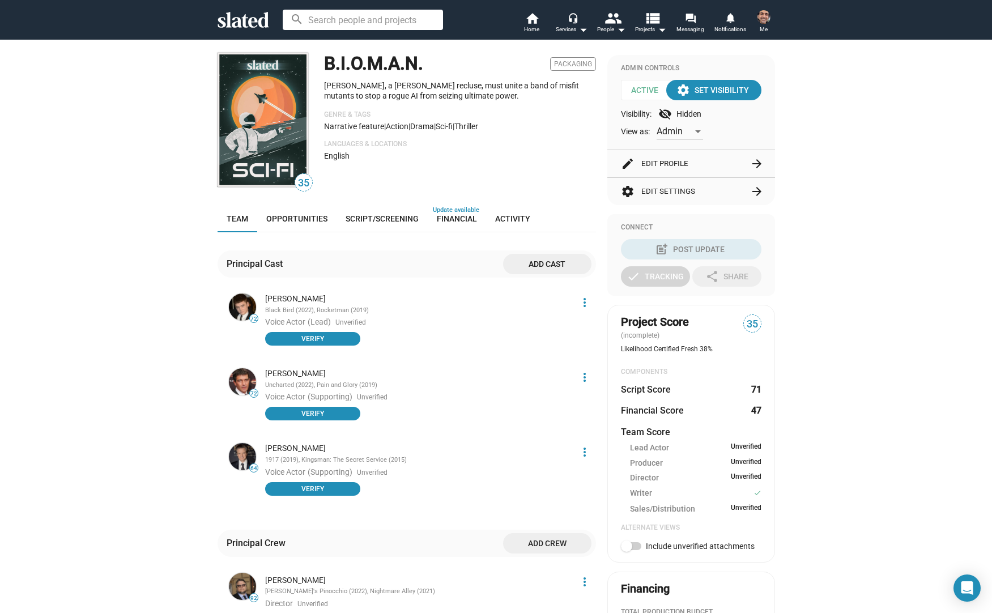
click at [578, 301] on mat-icon "more_vert" at bounding box center [585, 303] width 14 height 14
click at [576, 360] on button "Delete" at bounding box center [560, 364] width 64 height 18
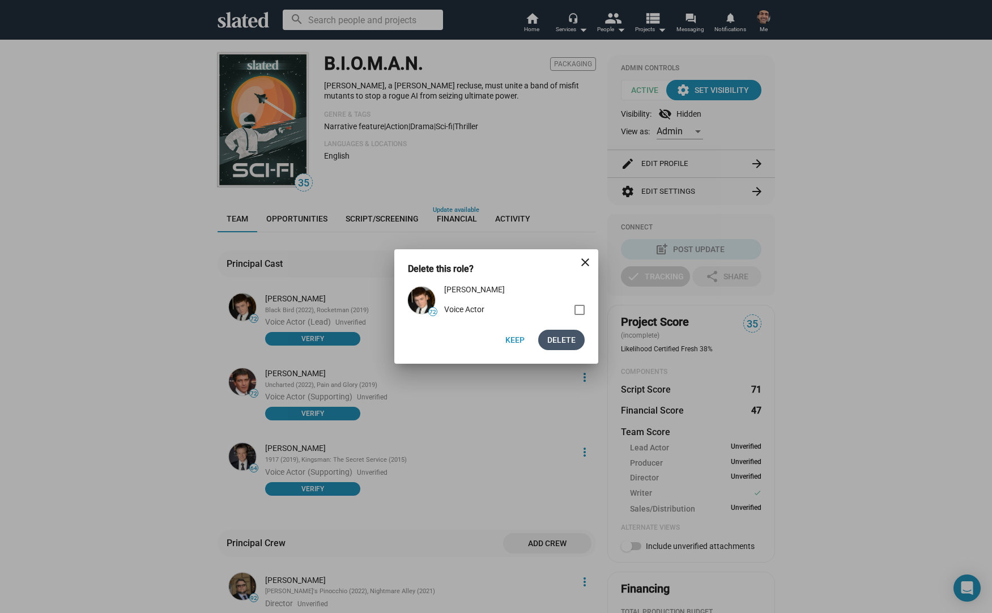
click at [563, 340] on span "Delete" at bounding box center [561, 340] width 28 height 20
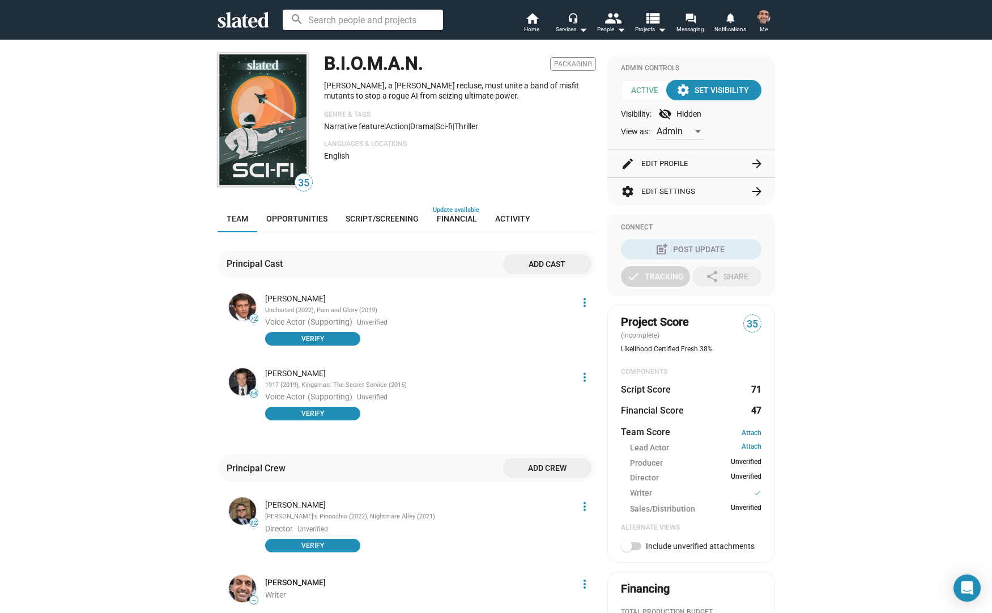
click at [567, 307] on div "[PERSON_NAME] Uncharted (2022), Pain and Glory (2019) Voice Actor (Supporting) …" at bounding box center [415, 320] width 315 height 59
click at [573, 306] on span "more_vert" at bounding box center [584, 303] width 23 height 14
click at [567, 369] on button "Delete" at bounding box center [560, 364] width 64 height 18
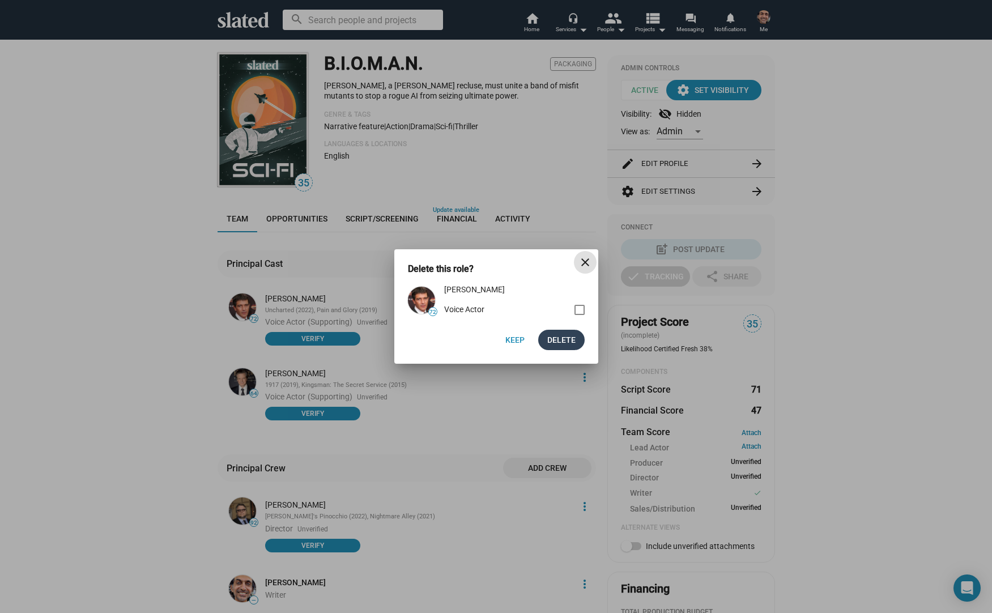
click at [567, 347] on span "Delete" at bounding box center [561, 340] width 28 height 20
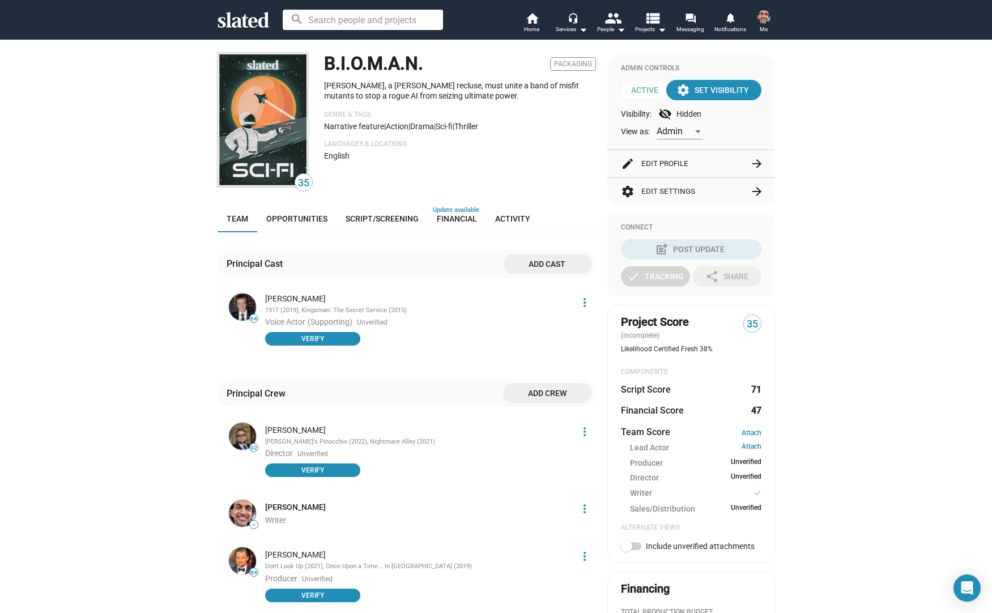
click at [578, 301] on mat-icon "more_vert" at bounding box center [585, 303] width 14 height 14
click at [562, 364] on button "Delete" at bounding box center [560, 364] width 64 height 18
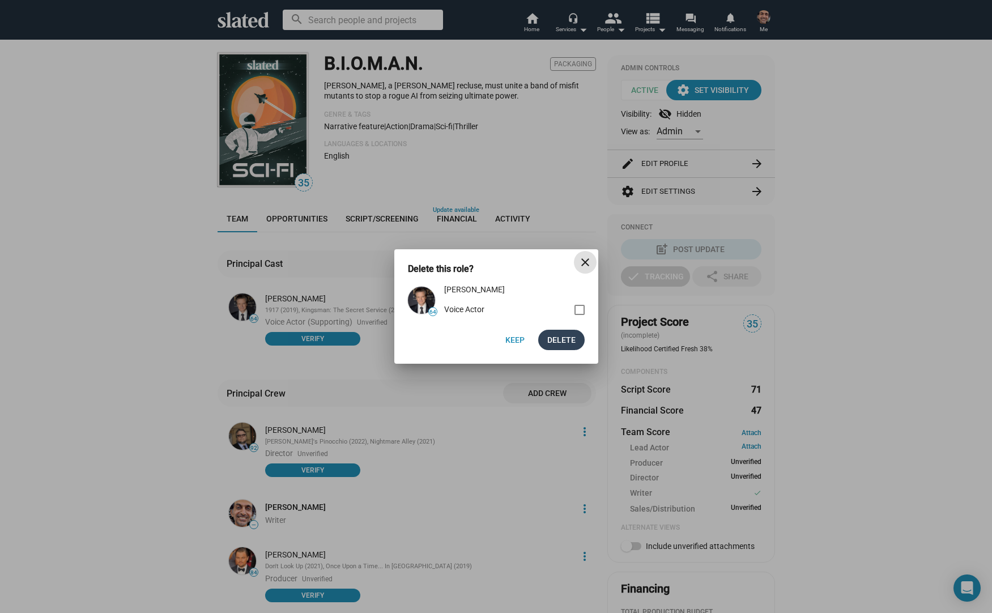
click at [569, 345] on span "Delete" at bounding box center [561, 340] width 28 height 20
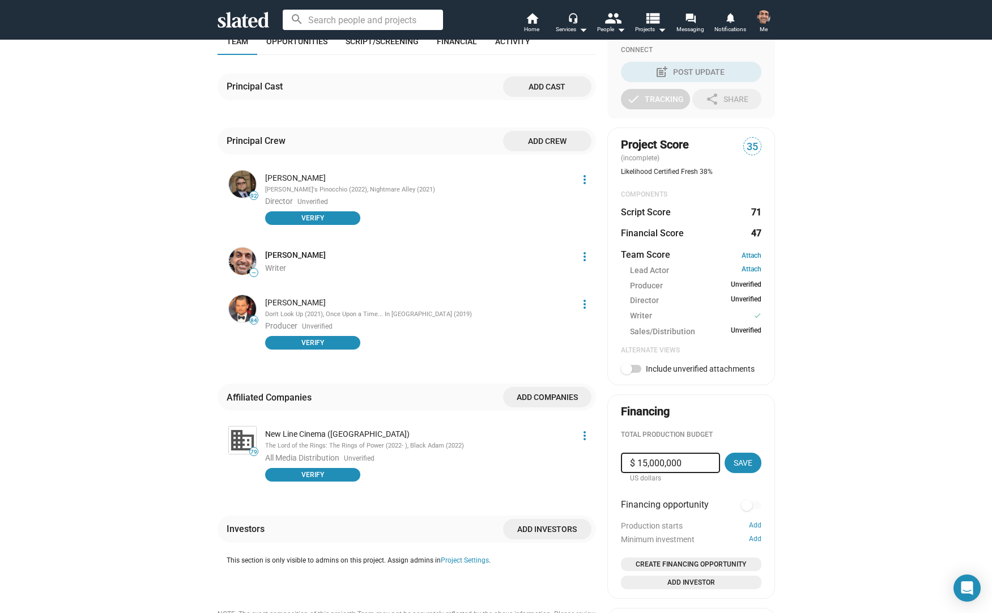
scroll to position [0, 0]
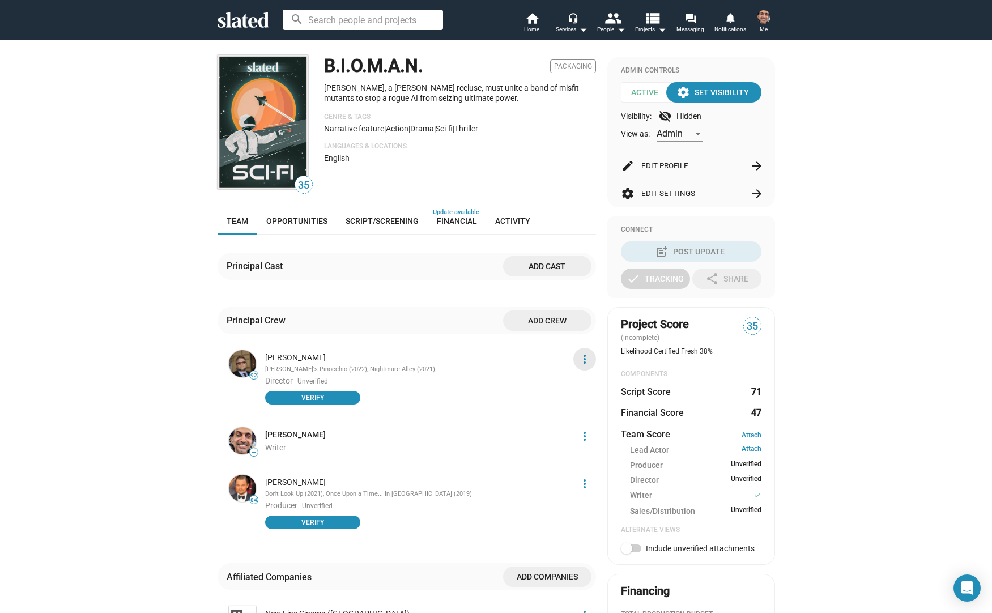
click at [578, 356] on mat-icon "more_vert" at bounding box center [585, 359] width 14 height 14
click at [394, 368] on div at bounding box center [496, 306] width 992 height 613
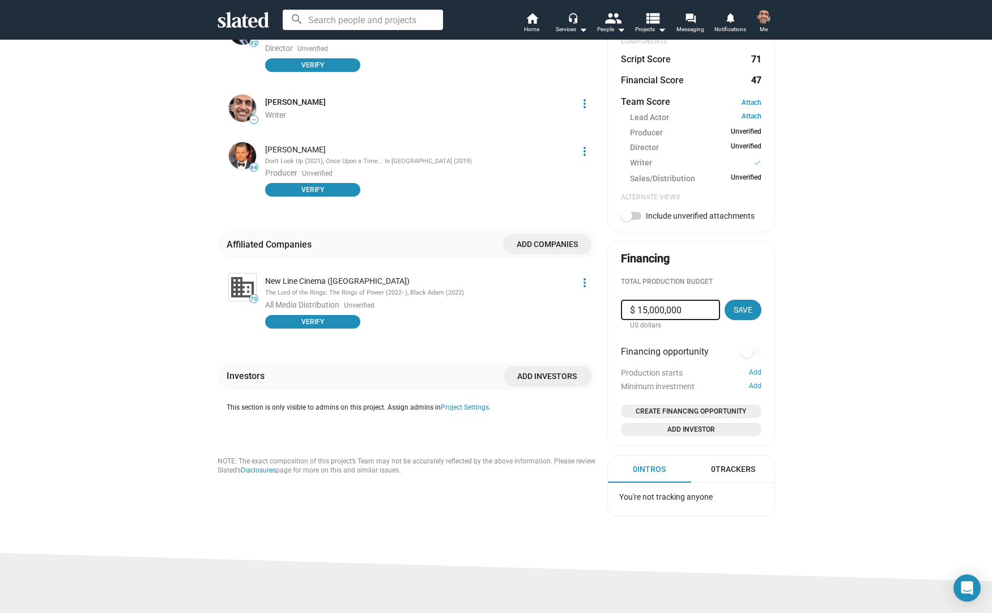
scroll to position [380, 0]
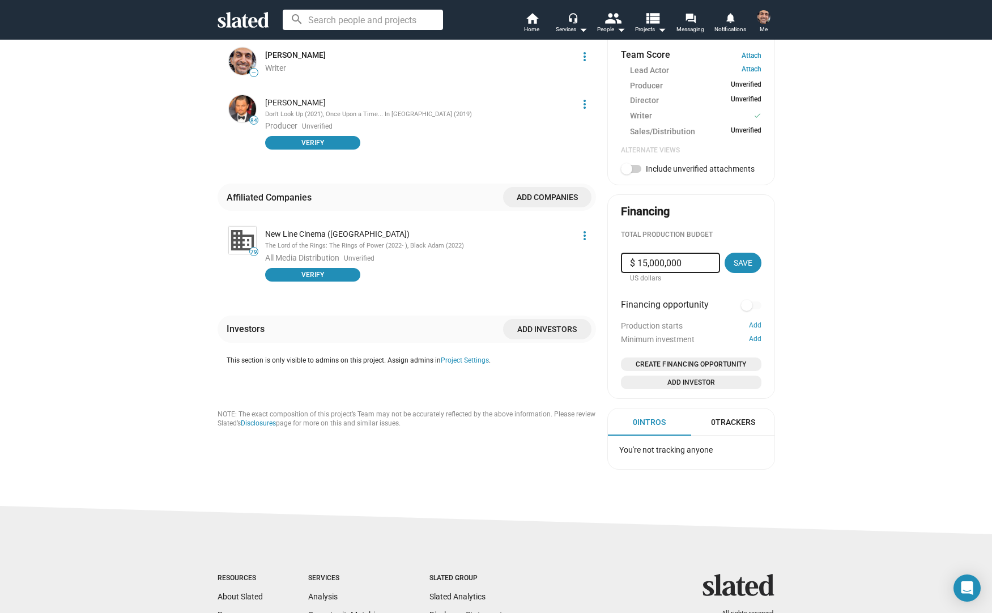
click at [448, 450] on div "35 B.I.O.M.A.N. Packaging Atem Arden, a young recluse, must unite a band of mis…" at bounding box center [407, 78] width 378 height 801
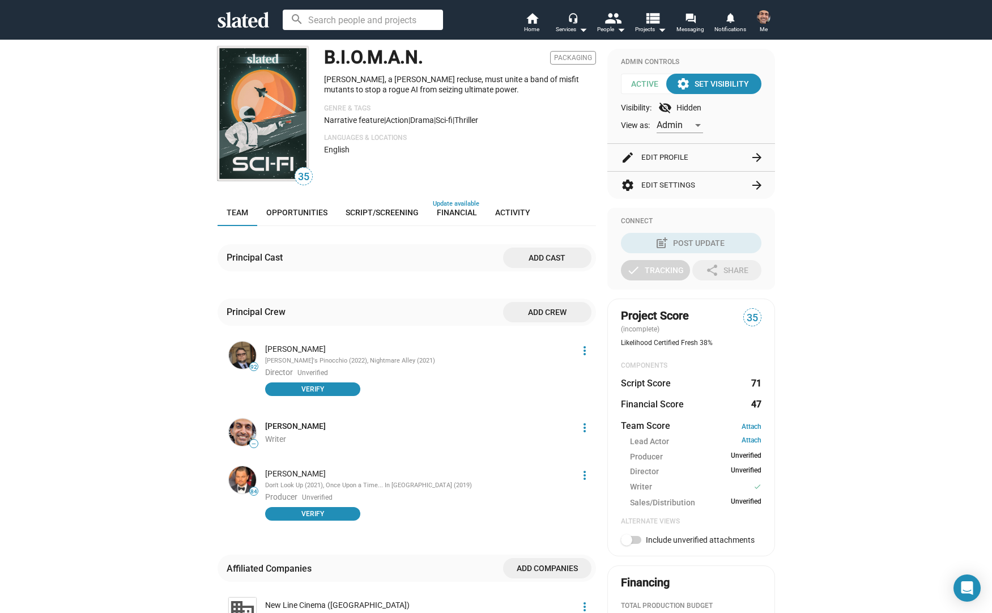
scroll to position [0, 0]
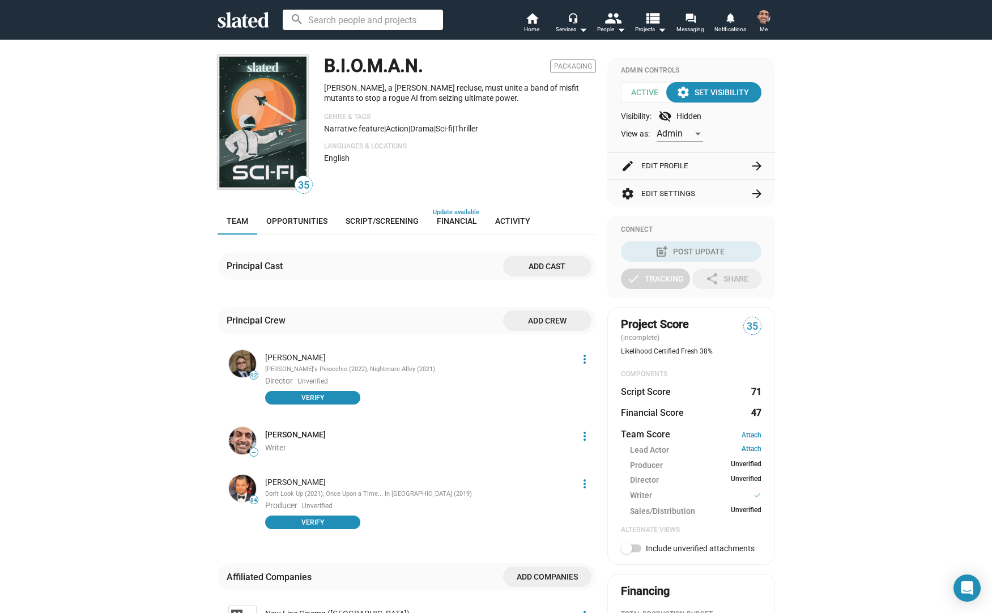
drag, startPoint x: 504, startPoint y: 128, endPoint x: 319, endPoint y: 122, distance: 184.8
click at [324, 122] on div "B.I.O.M.A.N. Packaging Atem Arden, a young recluse, must unite a band of misfit…" at bounding box center [460, 123] width 272 height 137
click at [326, 127] on span "Narrative feature" at bounding box center [354, 128] width 60 height 9
click at [279, 223] on span "Opportunities" at bounding box center [296, 220] width 61 height 9
